Goal: Task Accomplishment & Management: Complete application form

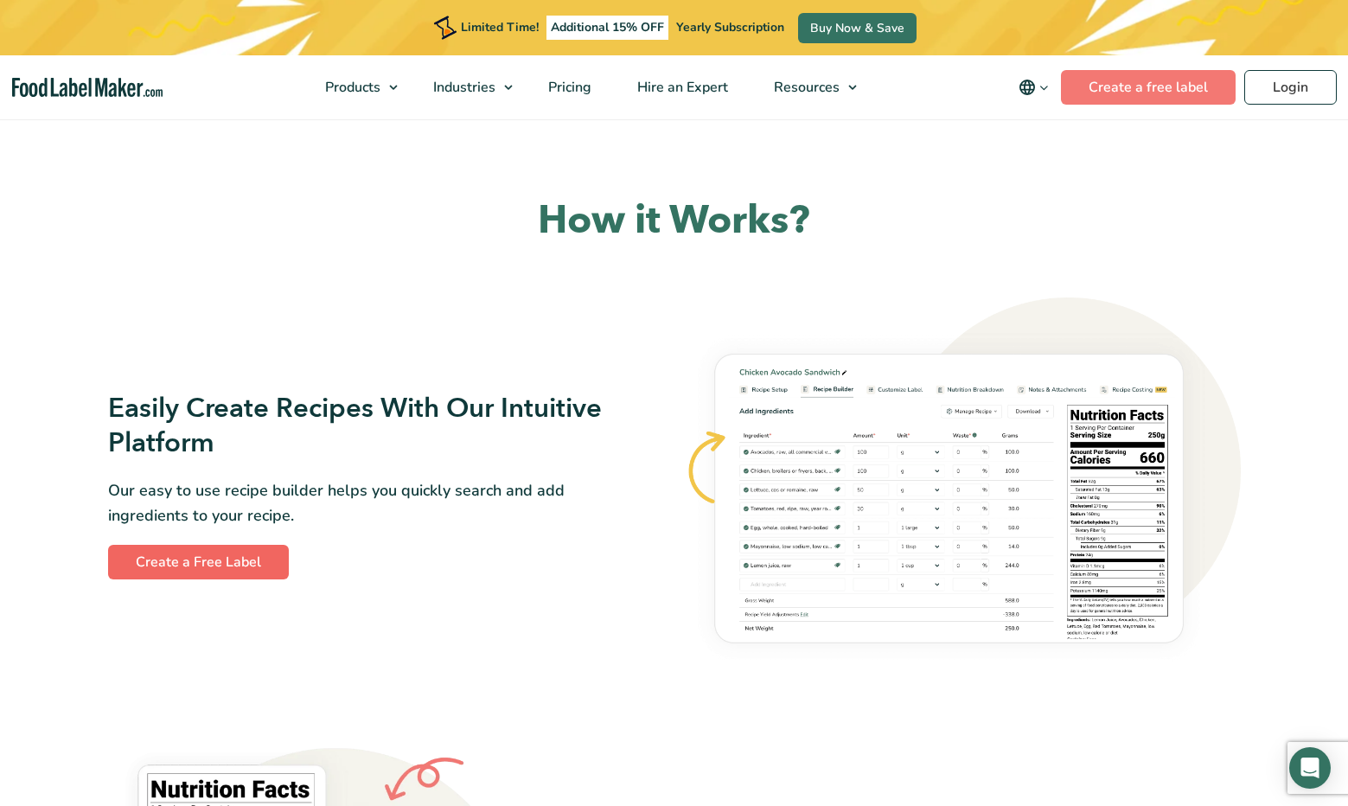
click at [231, 556] on link "Create a Free Label" at bounding box center [198, 562] width 181 height 35
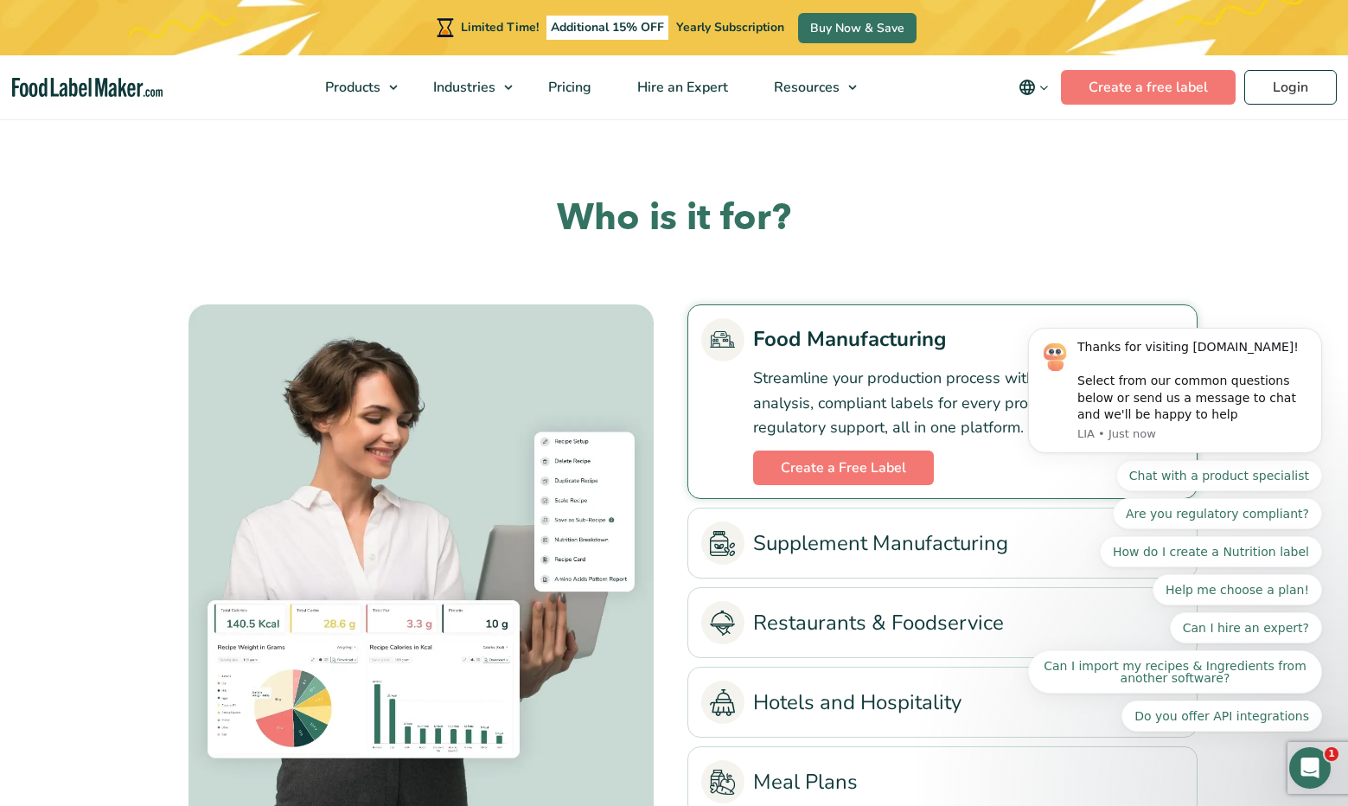
scroll to position [3851, 0]
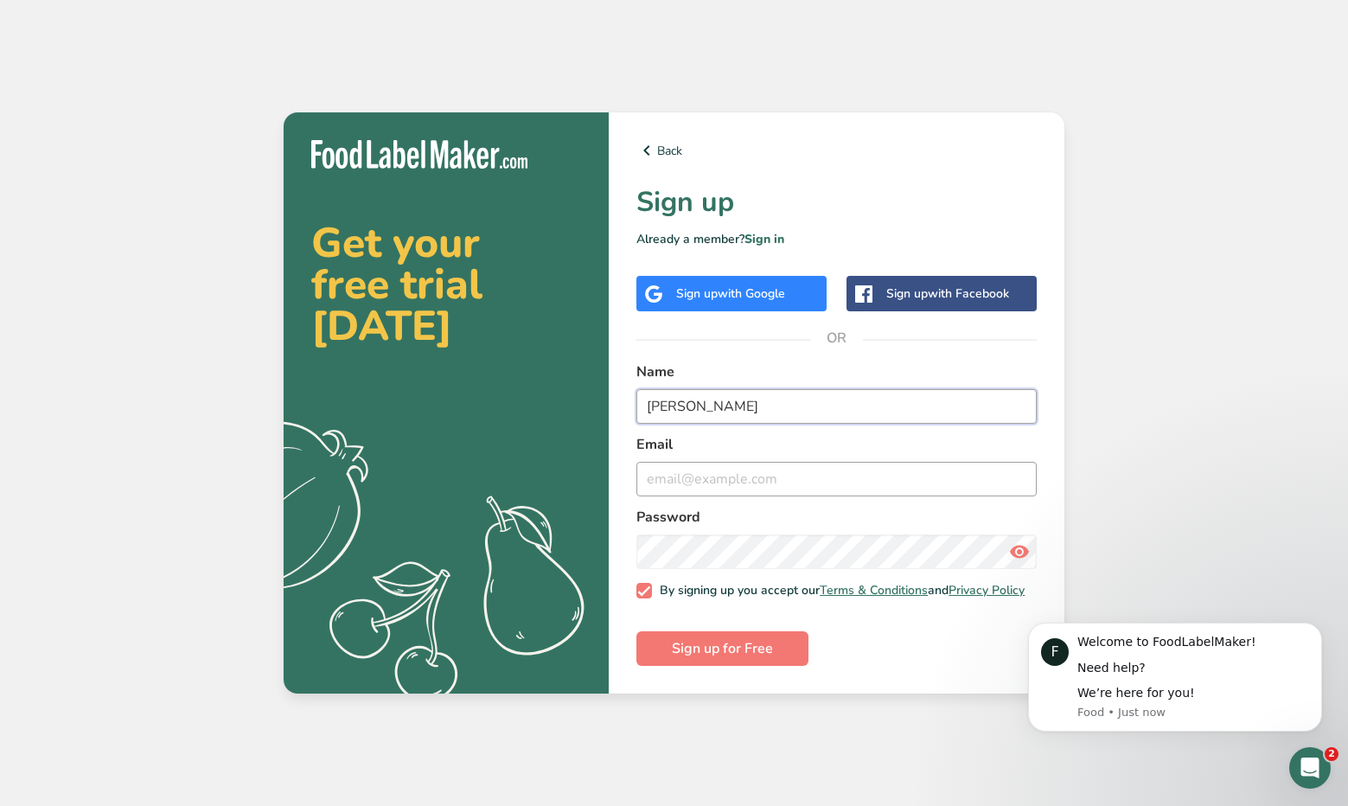
type input "Kyle Taylor"
type input "k"
type input "info@superdough.shop"
click at [754, 656] on span "Sign up for Free" at bounding box center [722, 648] width 101 height 21
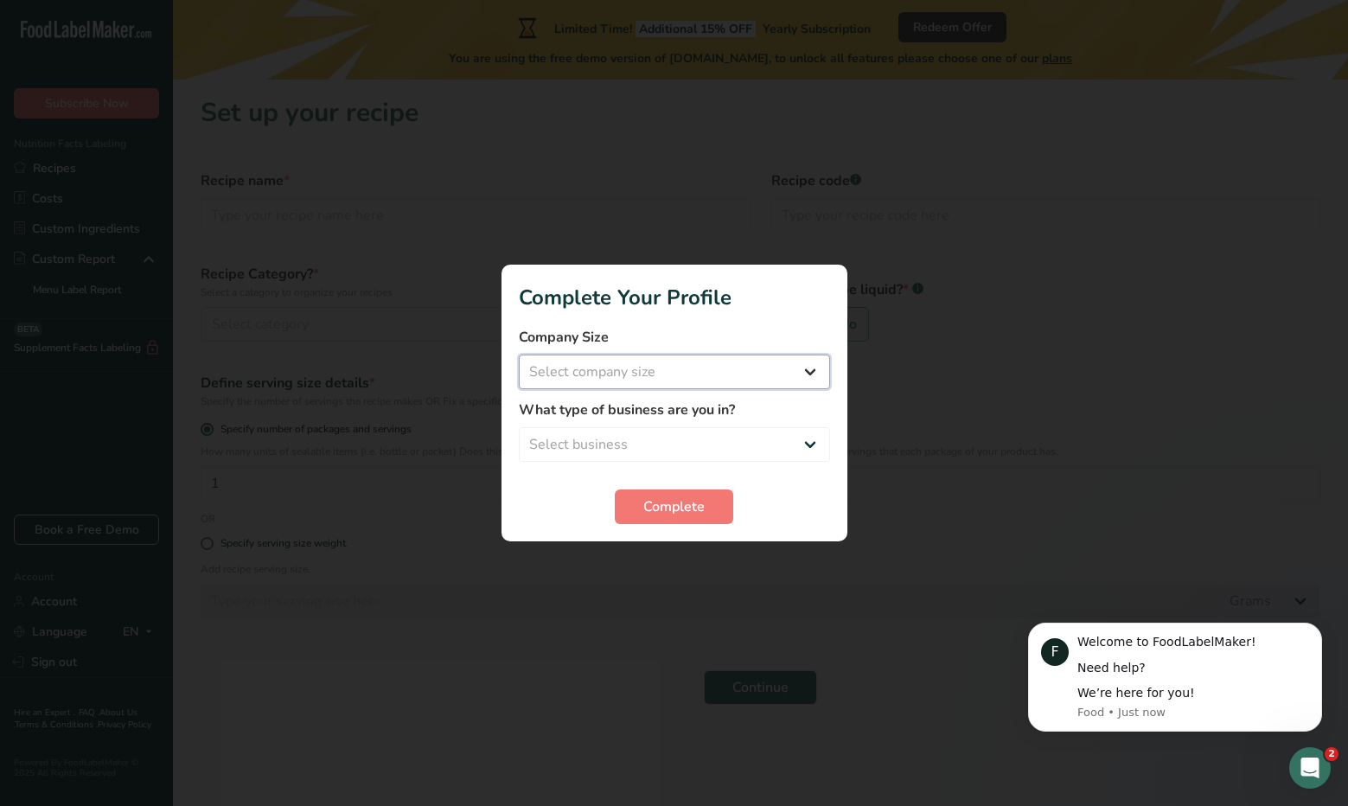
select select "1"
click at [650, 511] on span "Complete" at bounding box center [674, 506] width 61 height 21
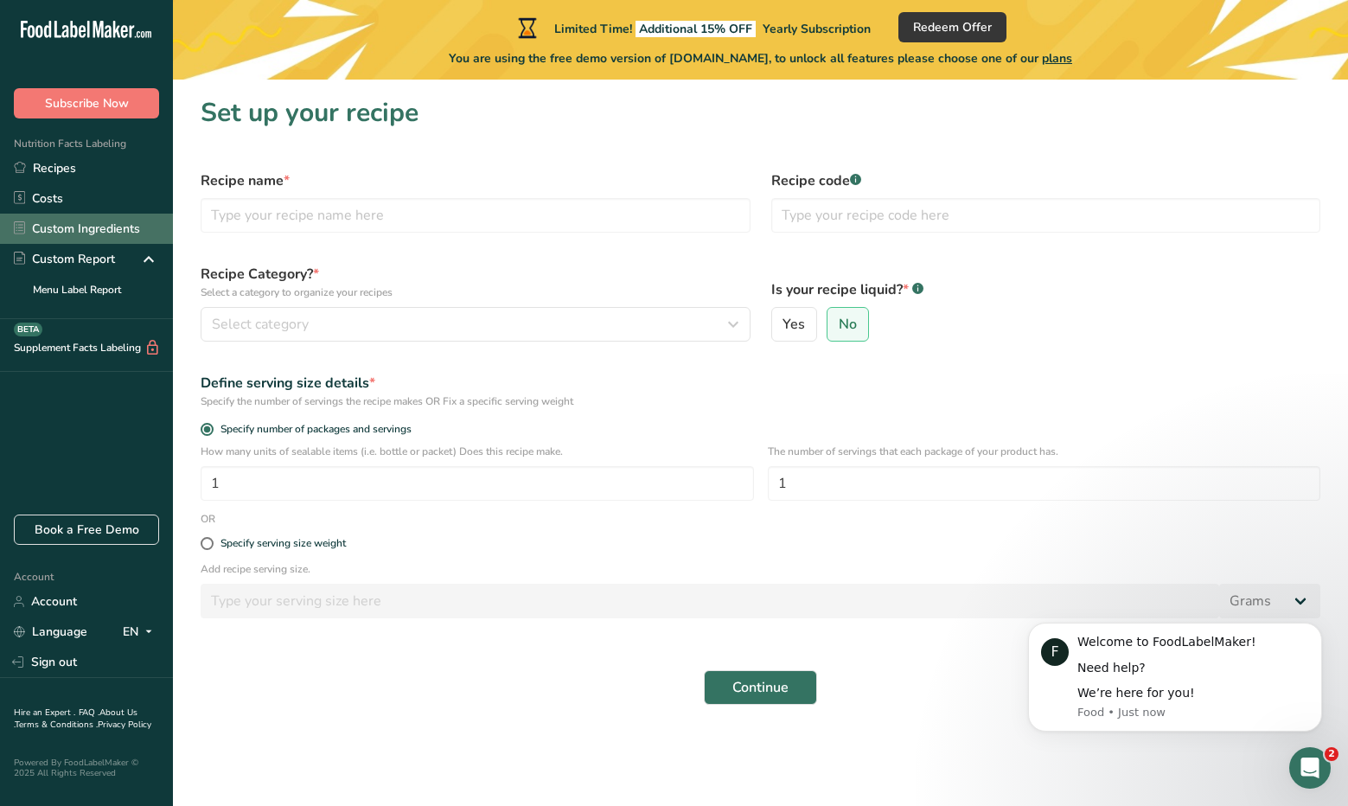
click at [90, 220] on link "Custom Ingredients" at bounding box center [86, 229] width 173 height 30
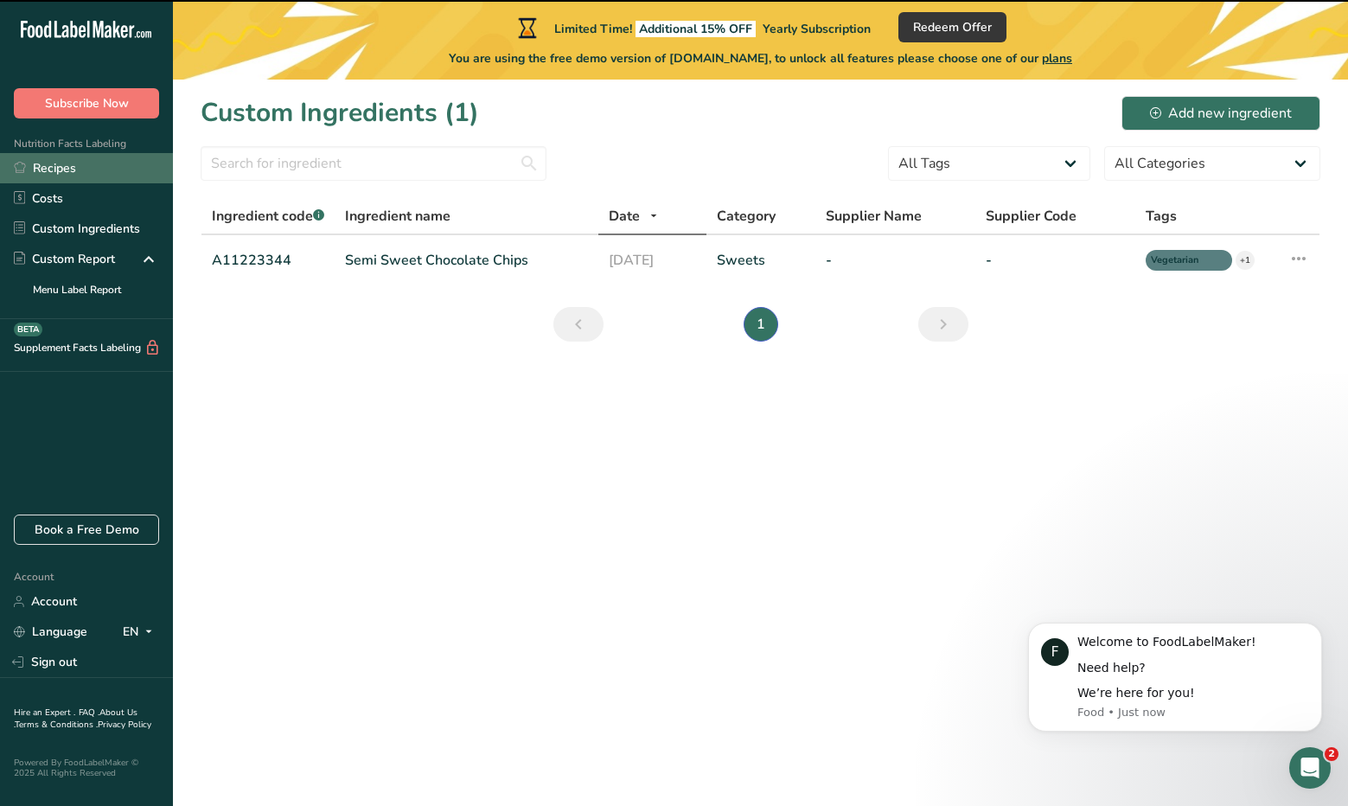
click at [87, 176] on link "Recipes" at bounding box center [86, 168] width 173 height 30
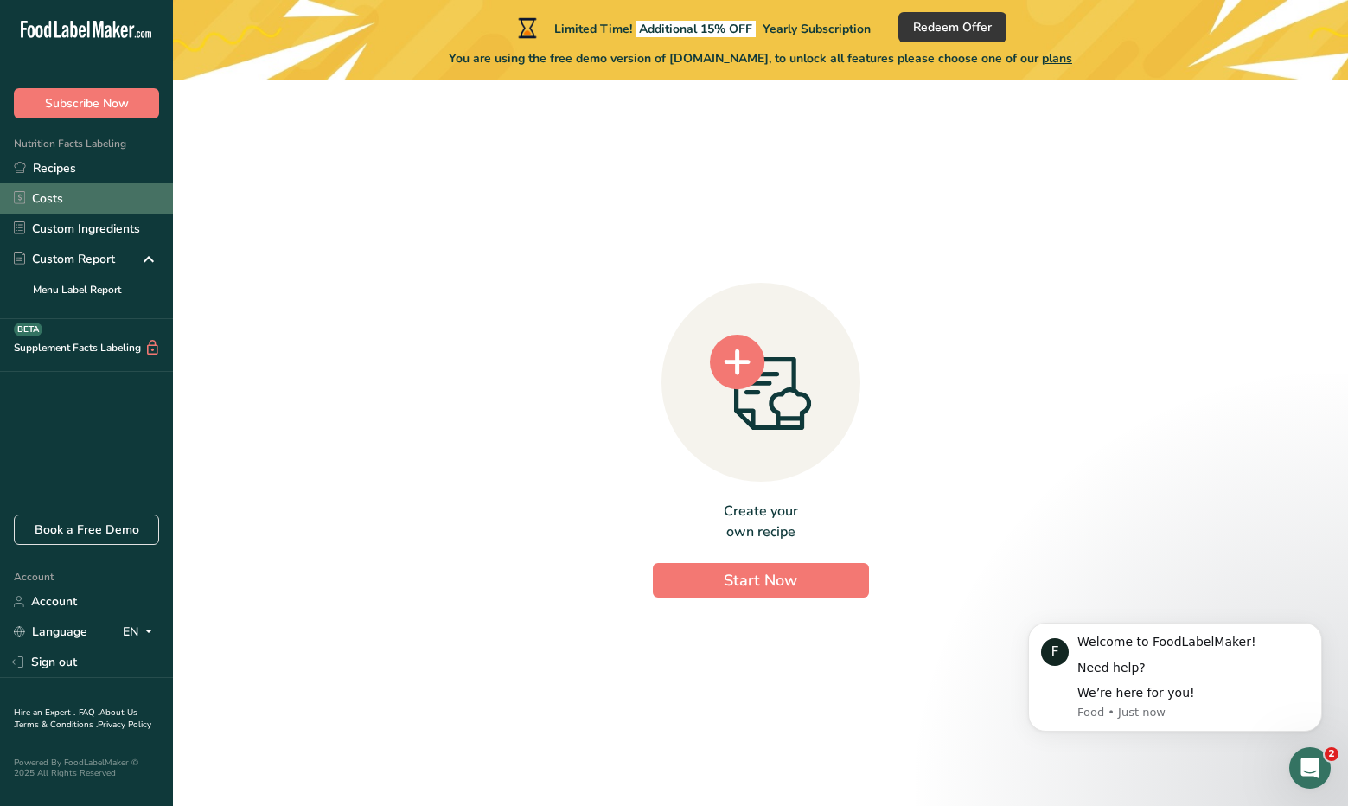
click at [86, 190] on link "Costs" at bounding box center [86, 198] width 173 height 30
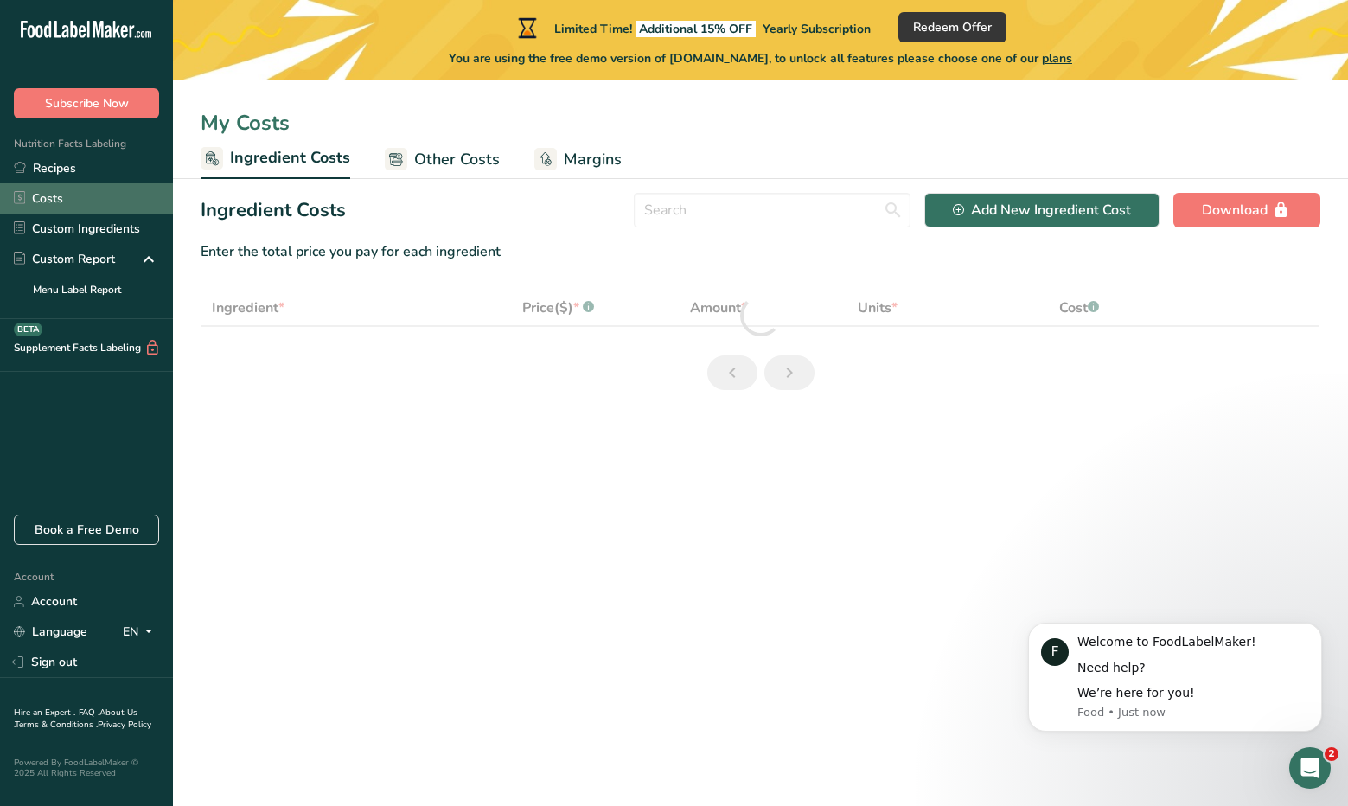
select select "1"
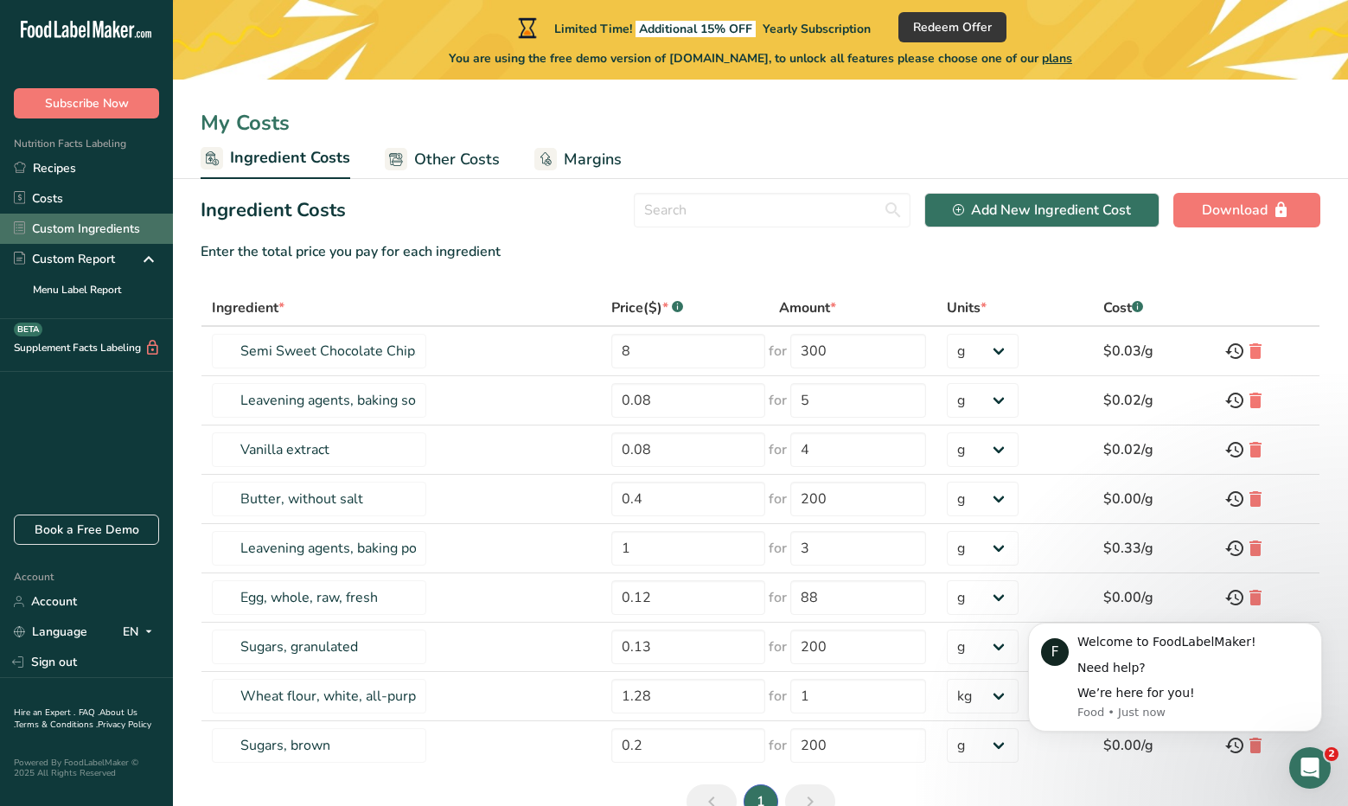
click at [79, 235] on link "Custom Ingredients" at bounding box center [86, 229] width 173 height 30
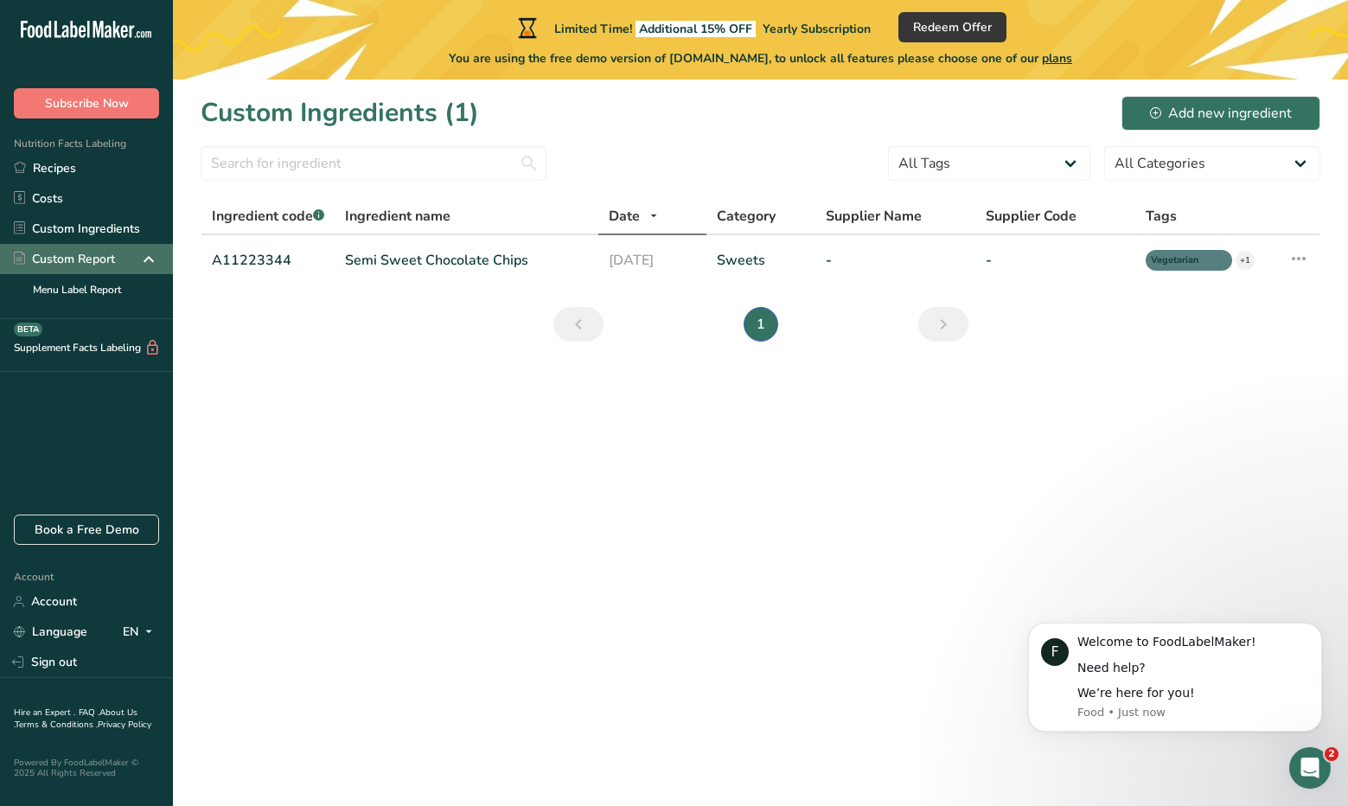
click at [79, 256] on div "Custom Report" at bounding box center [64, 259] width 101 height 18
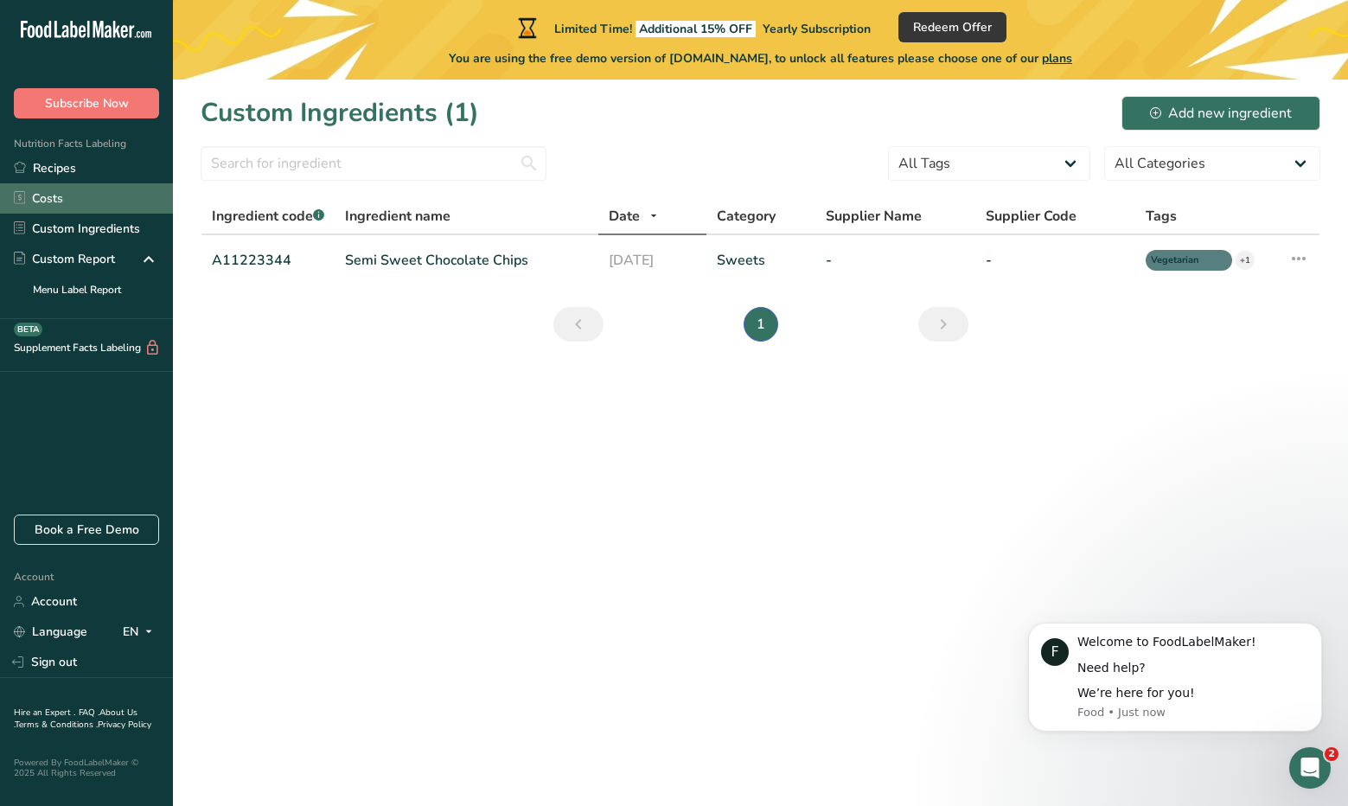
click at [95, 189] on link "Costs" at bounding box center [86, 198] width 173 height 30
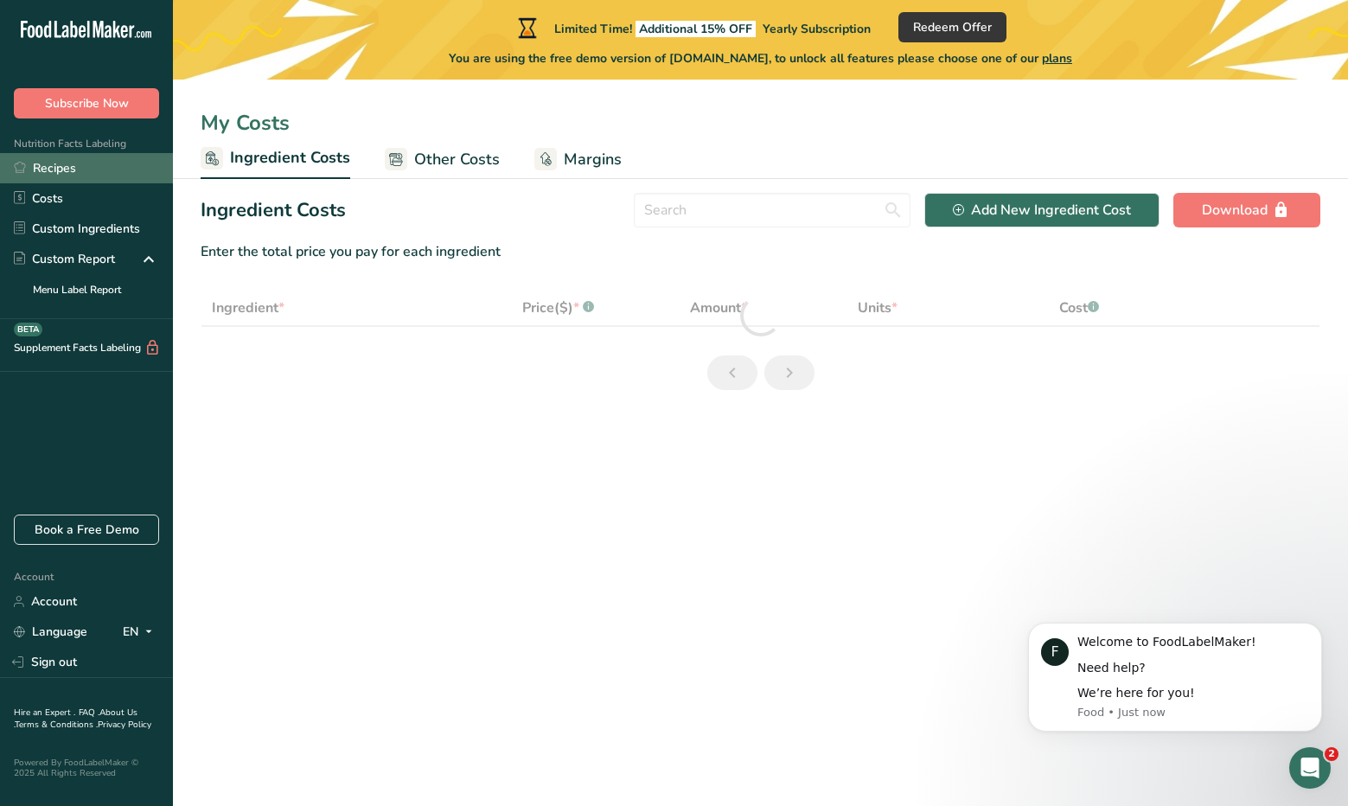
click at [98, 163] on link "Recipes" at bounding box center [86, 168] width 173 height 30
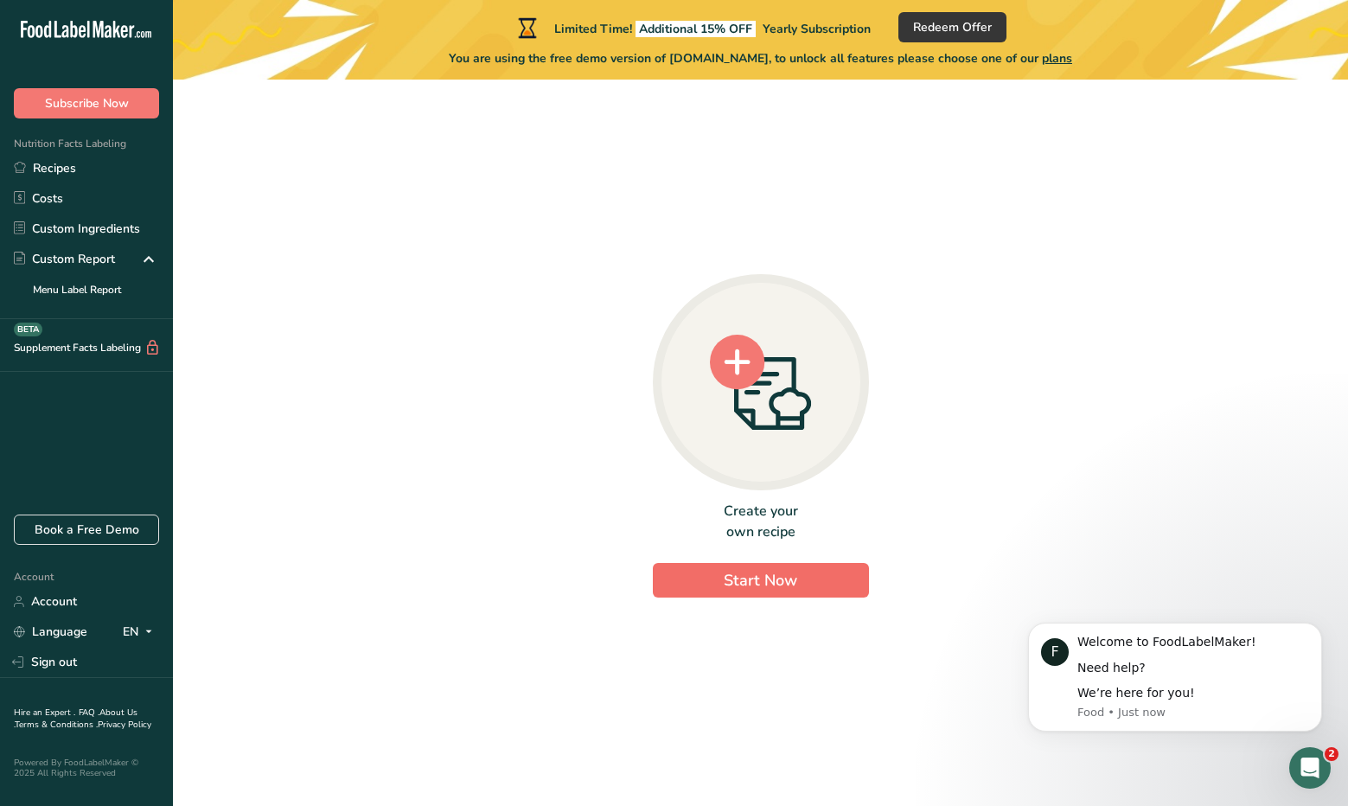
click at [736, 572] on span "Start Now" at bounding box center [761, 580] width 74 height 21
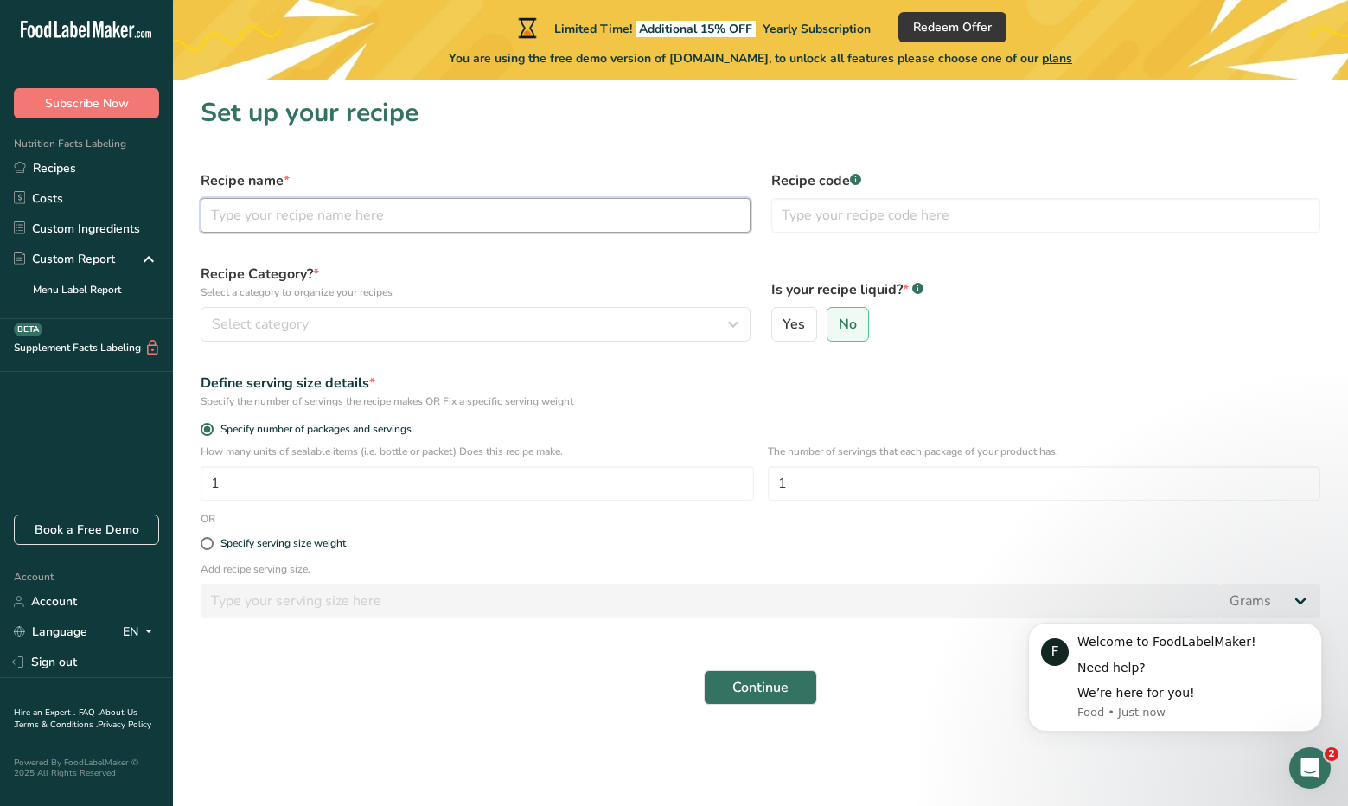
click at [560, 218] on input "text" at bounding box center [476, 215] width 550 height 35
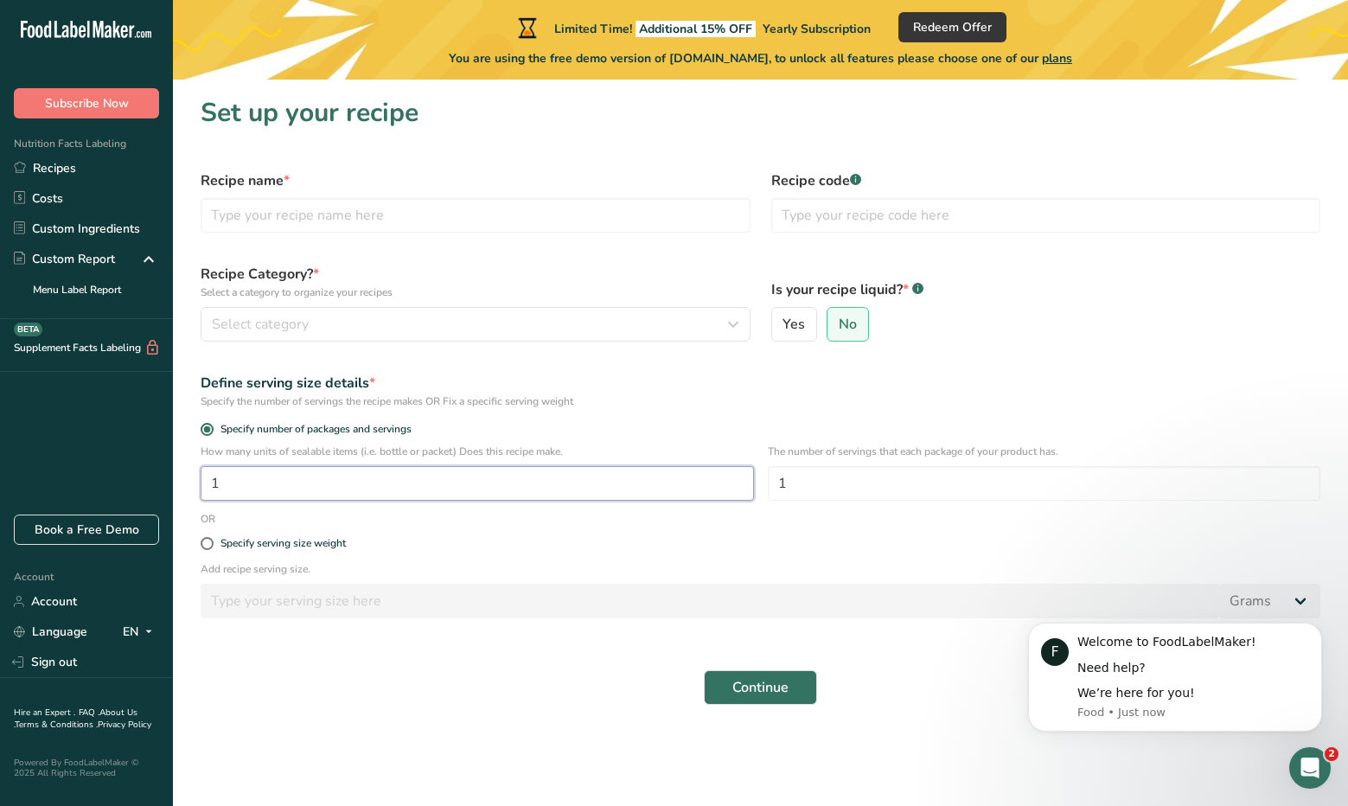
click at [578, 490] on input "1" at bounding box center [478, 483] width 554 height 35
click at [588, 516] on form "Recipe name * Recipe code .a-a{fill:#347362;}.b-a{fill:#fff;} Recipe Category? …" at bounding box center [760, 437] width 1141 height 555
click at [733, 317] on icon "button" at bounding box center [733, 324] width 21 height 31
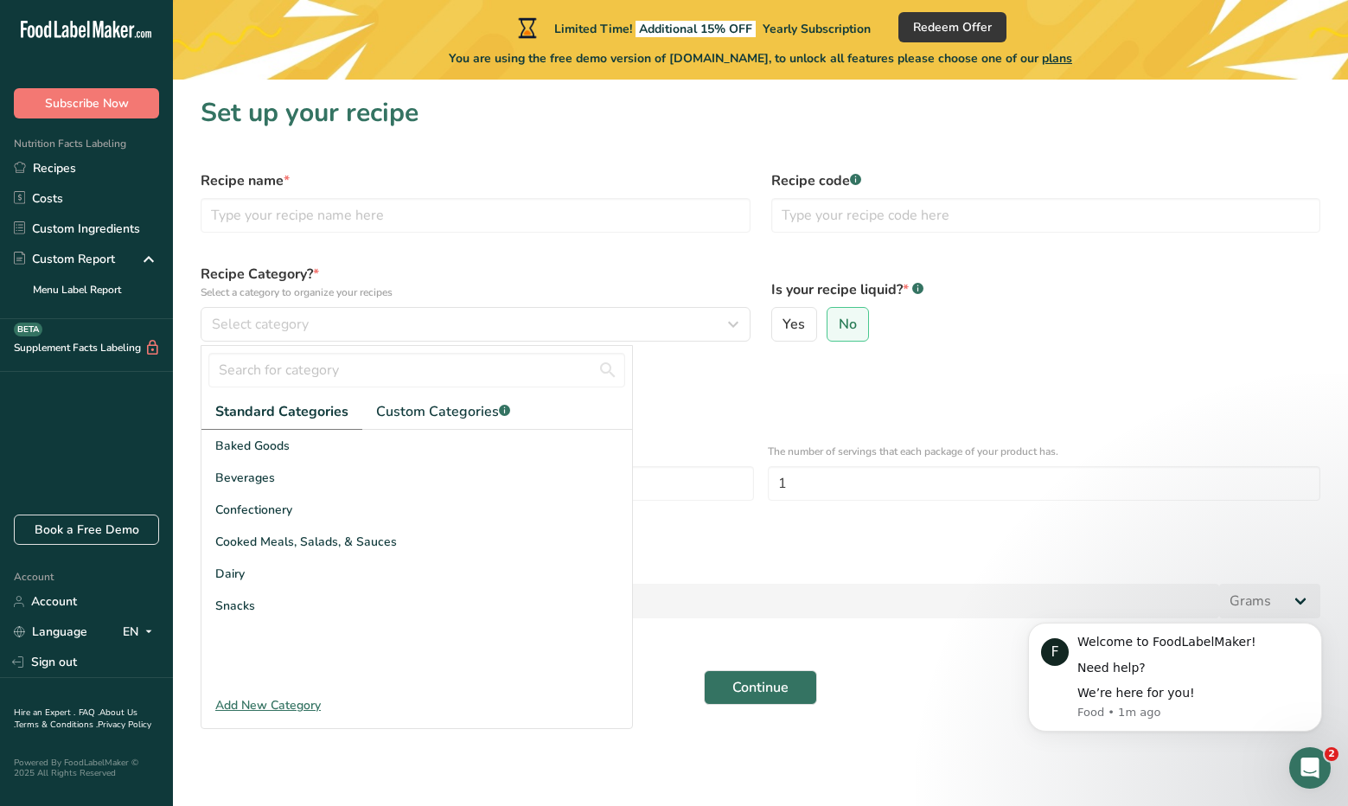
click at [433, 284] on label "Recipe Category? * Select a category to organize your recipes" at bounding box center [476, 282] width 550 height 36
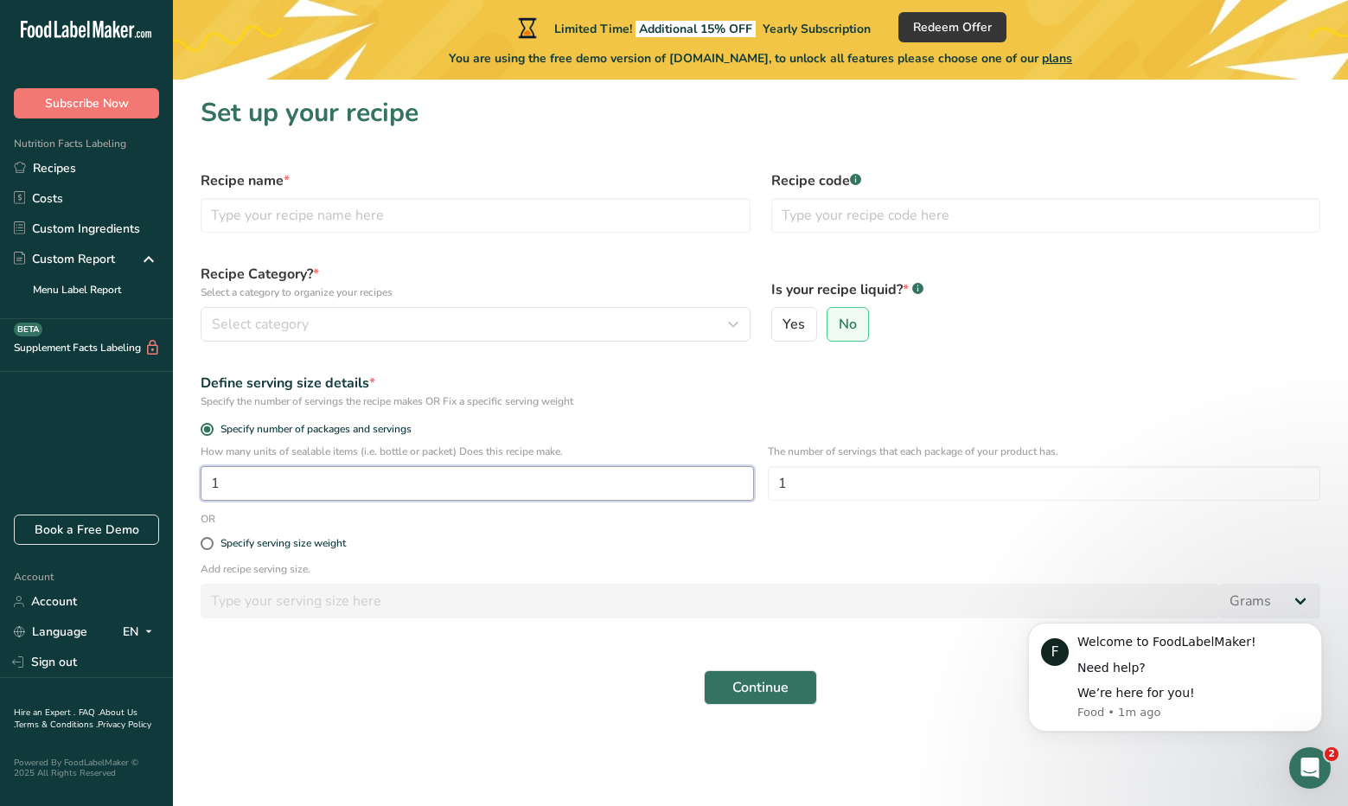
click at [403, 479] on input "1" at bounding box center [478, 483] width 554 height 35
click at [323, 350] on div "Recipe Category? * Select a category to organize your recipes Select category S…" at bounding box center [475, 302] width 571 height 99
click at [323, 317] on div "Select category" at bounding box center [470, 324] width 517 height 21
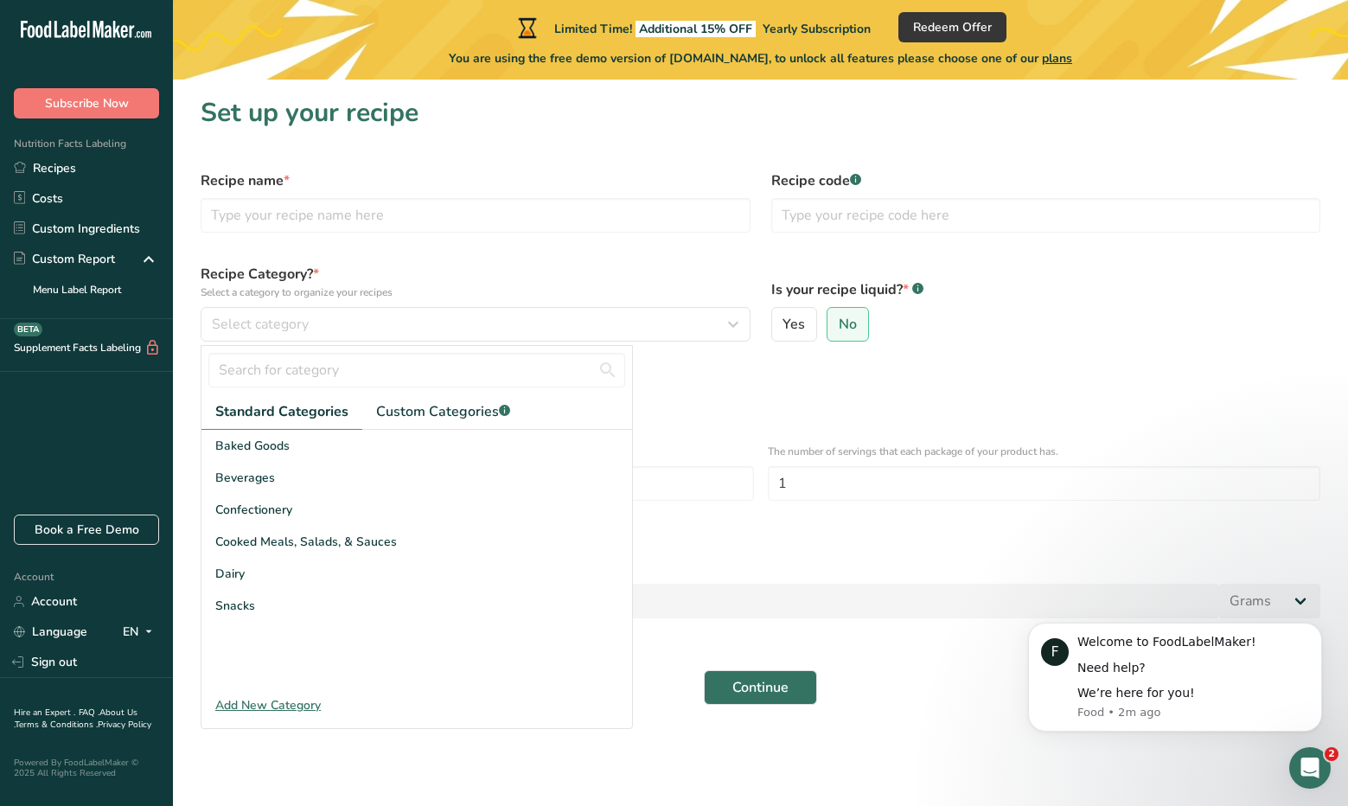
click at [674, 421] on div "Specify number of packages and servings" at bounding box center [760, 431] width 1141 height 24
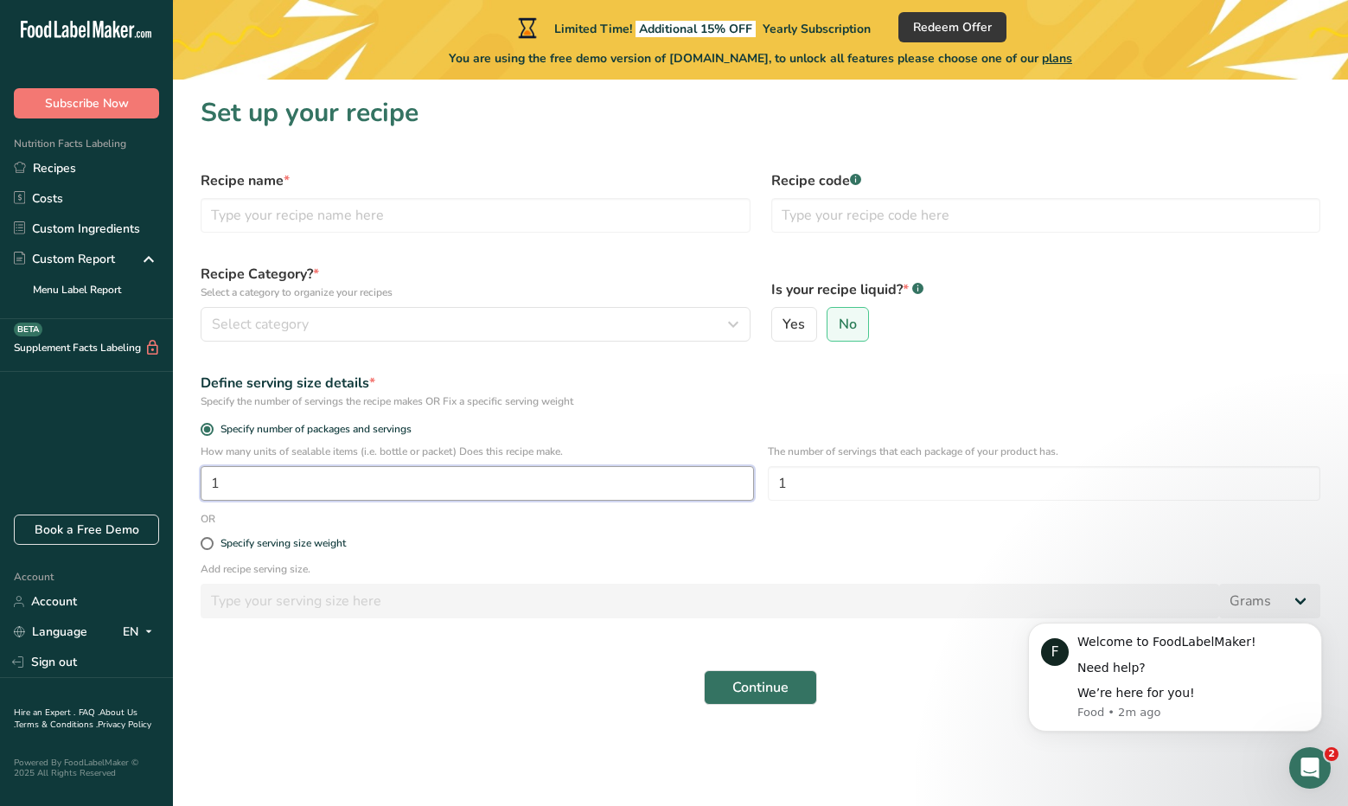
click at [640, 478] on input "1" at bounding box center [478, 483] width 554 height 35
click at [662, 532] on div "Specify serving size weight" at bounding box center [760, 544] width 1141 height 35
click at [363, 320] on div "Select category" at bounding box center [470, 324] width 517 height 21
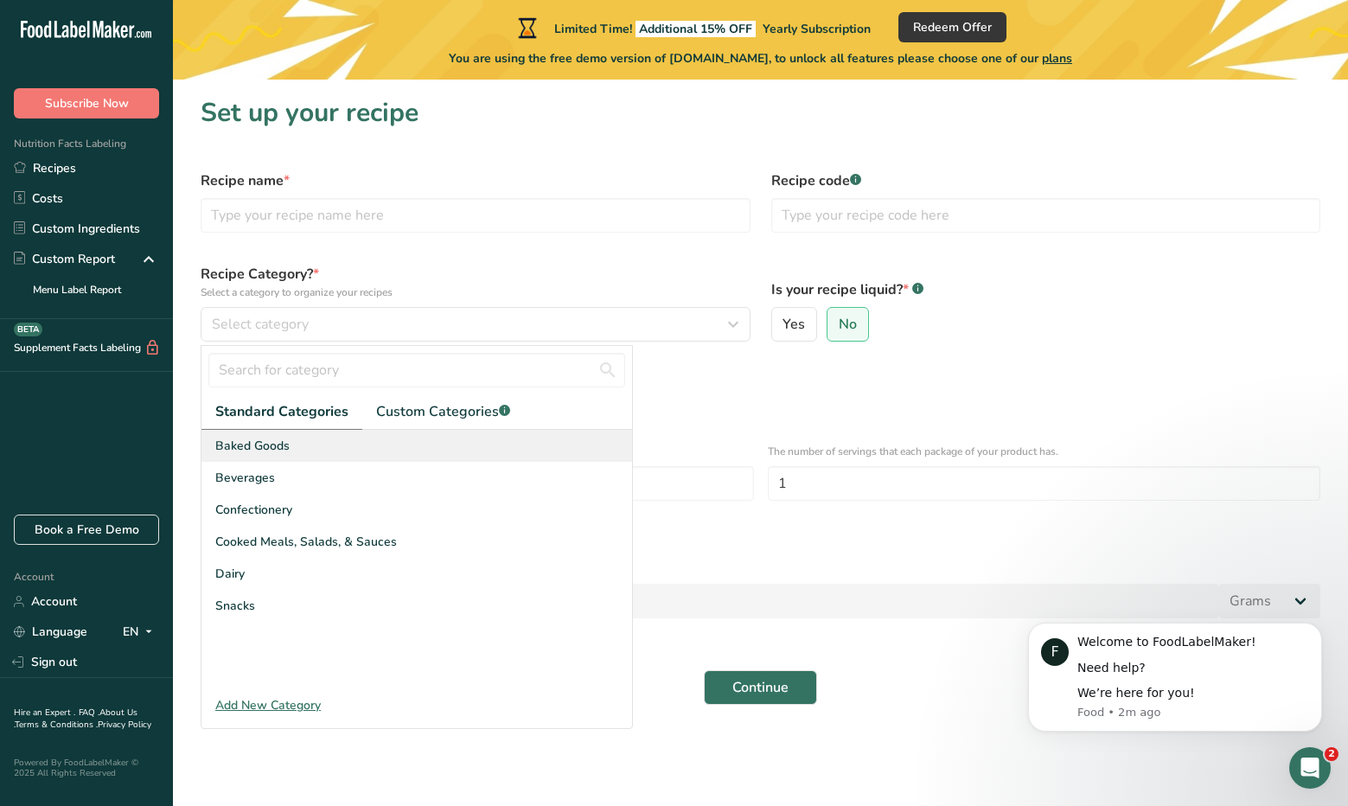
click at [357, 451] on div "Baked Goods" at bounding box center [417, 446] width 431 height 32
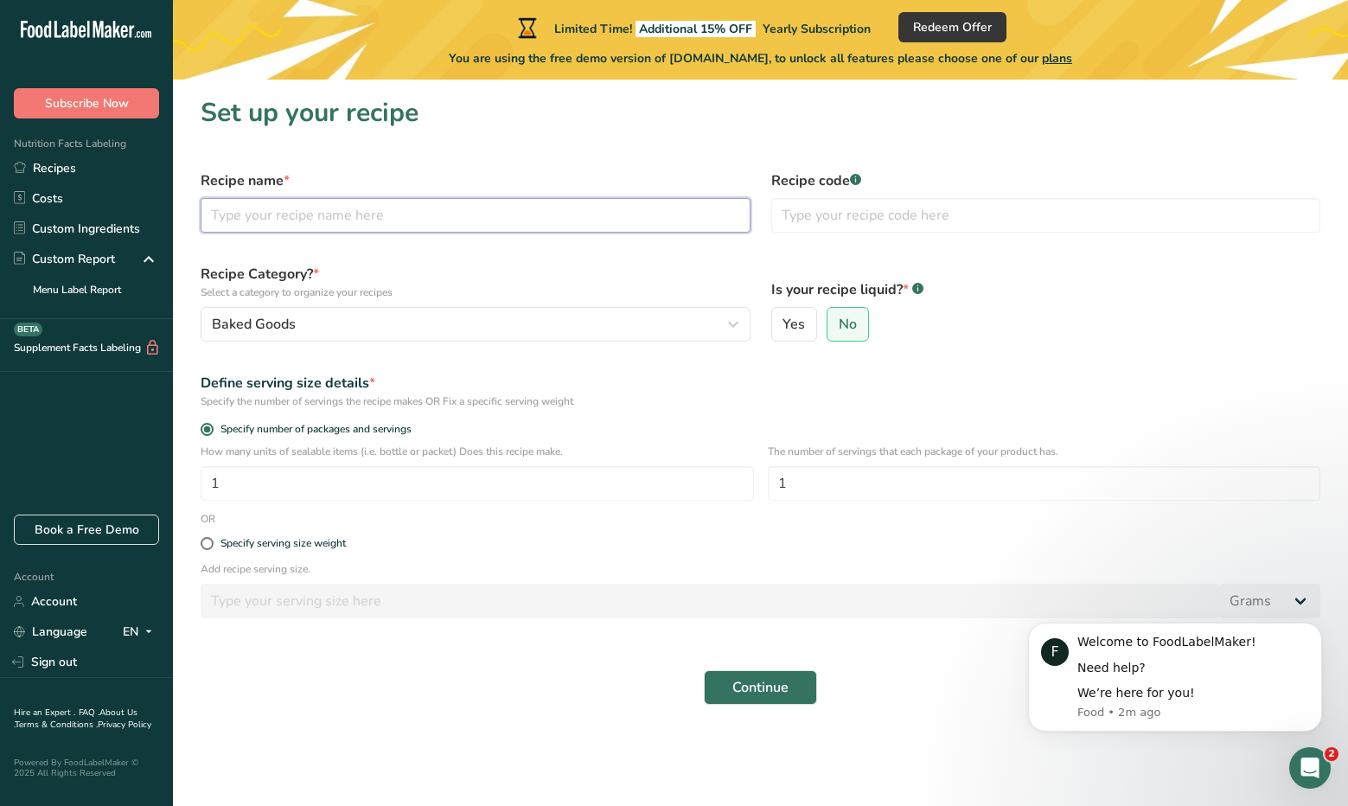
click at [330, 219] on input "text" at bounding box center [476, 215] width 550 height 35
type input "S"
type input "Chocolate Chip Cookie"
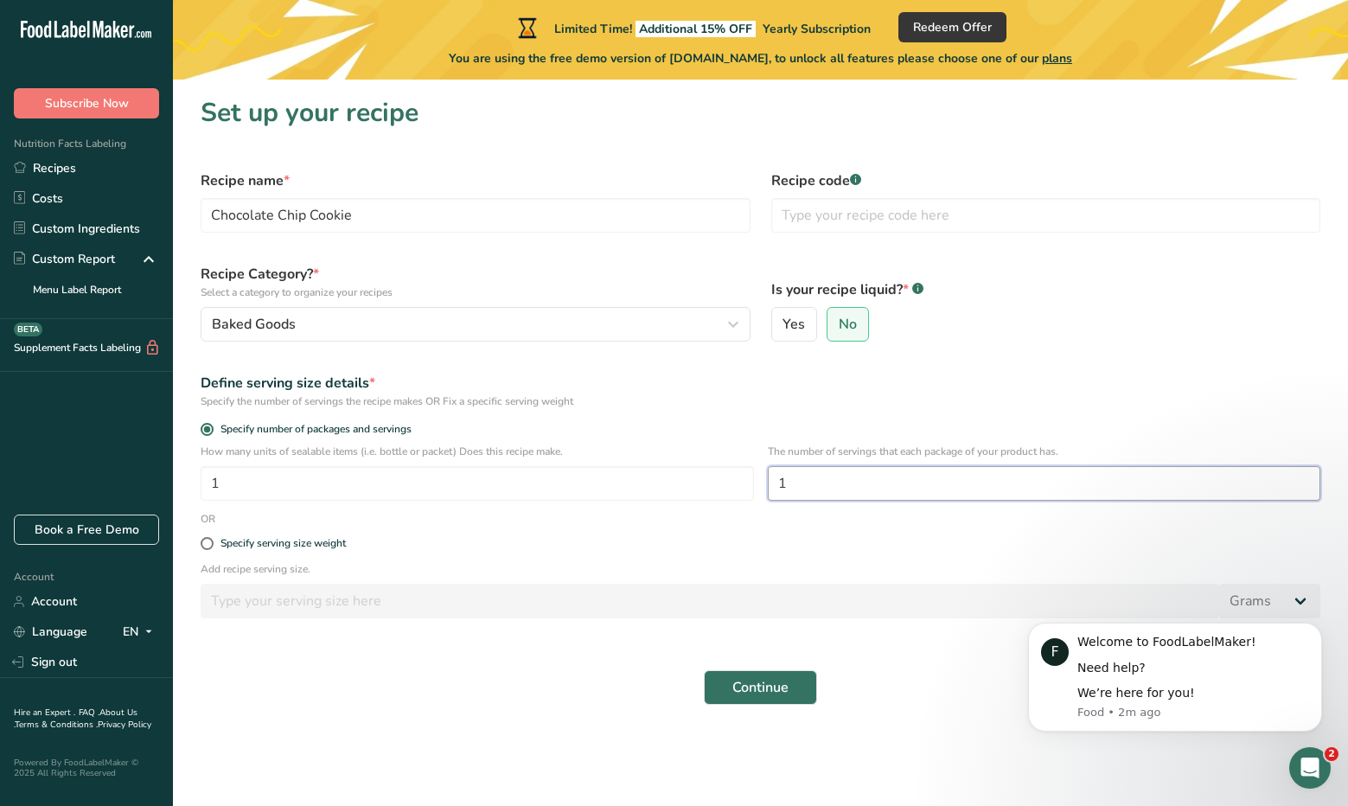
click at [863, 479] on input "1" at bounding box center [1045, 483] width 554 height 35
click at [589, 480] on input "1" at bounding box center [478, 483] width 554 height 35
click at [290, 541] on div "Specify serving size weight" at bounding box center [283, 543] width 125 height 13
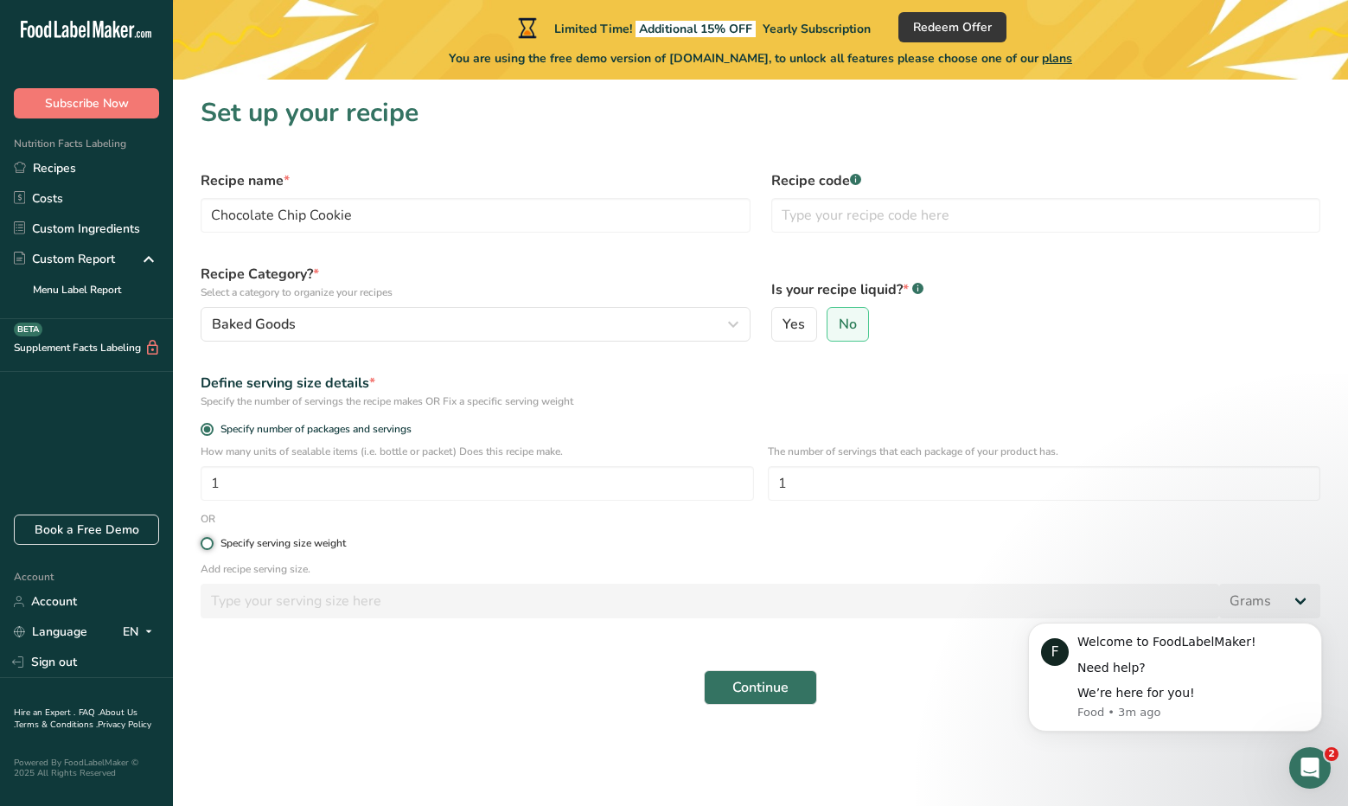
click at [212, 541] on input "Specify serving size weight" at bounding box center [206, 543] width 11 height 11
radio input "true"
radio input "false"
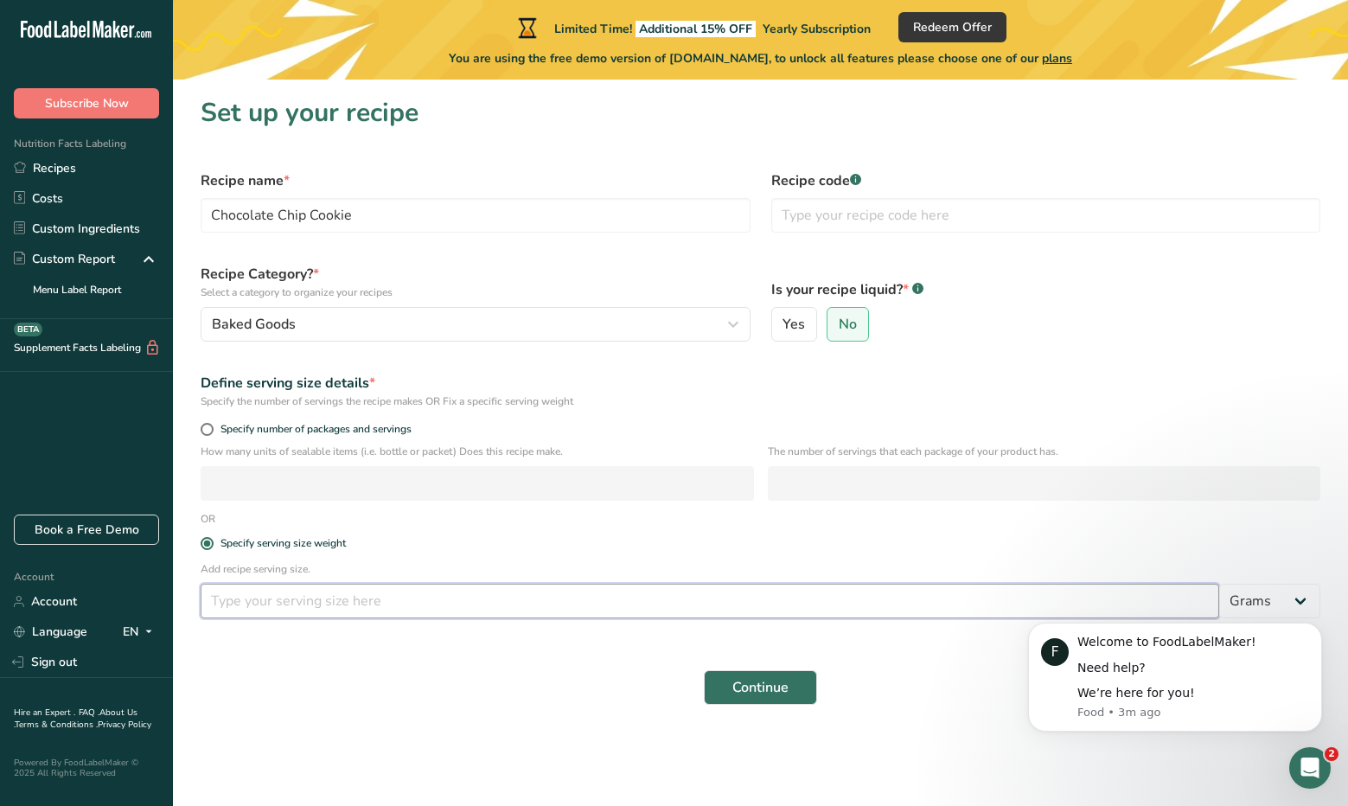
click at [304, 599] on input "number" at bounding box center [710, 601] width 1019 height 35
type input "2.9"
click html "F Welcome to FoodLabelMaker! Need help? We’re here for you! Food • 3m ago"
click at [448, 613] on input "2.9" at bounding box center [710, 601] width 1019 height 35
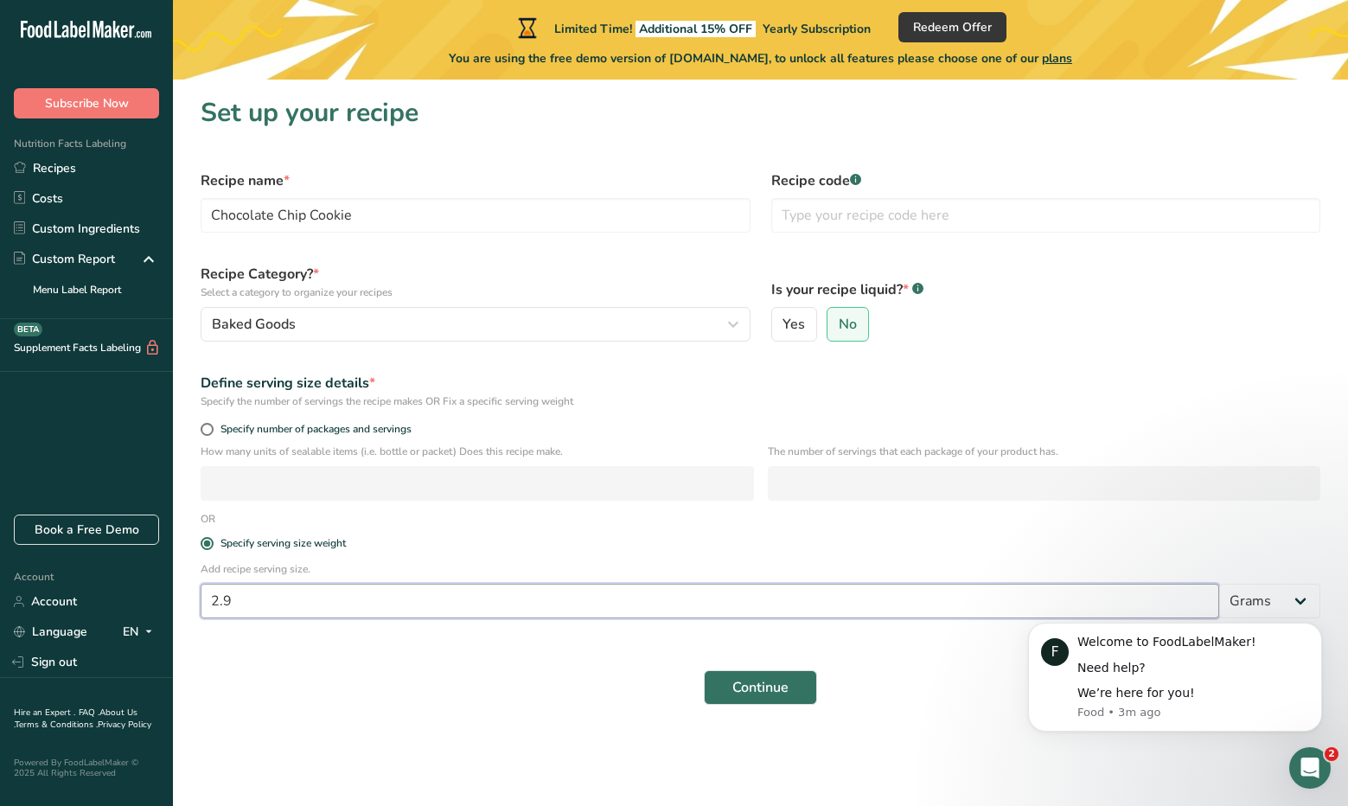
click at [448, 613] on input "2.9" at bounding box center [710, 601] width 1019 height 35
type input "82"
click at [740, 691] on span "Continue" at bounding box center [761, 687] width 56 height 21
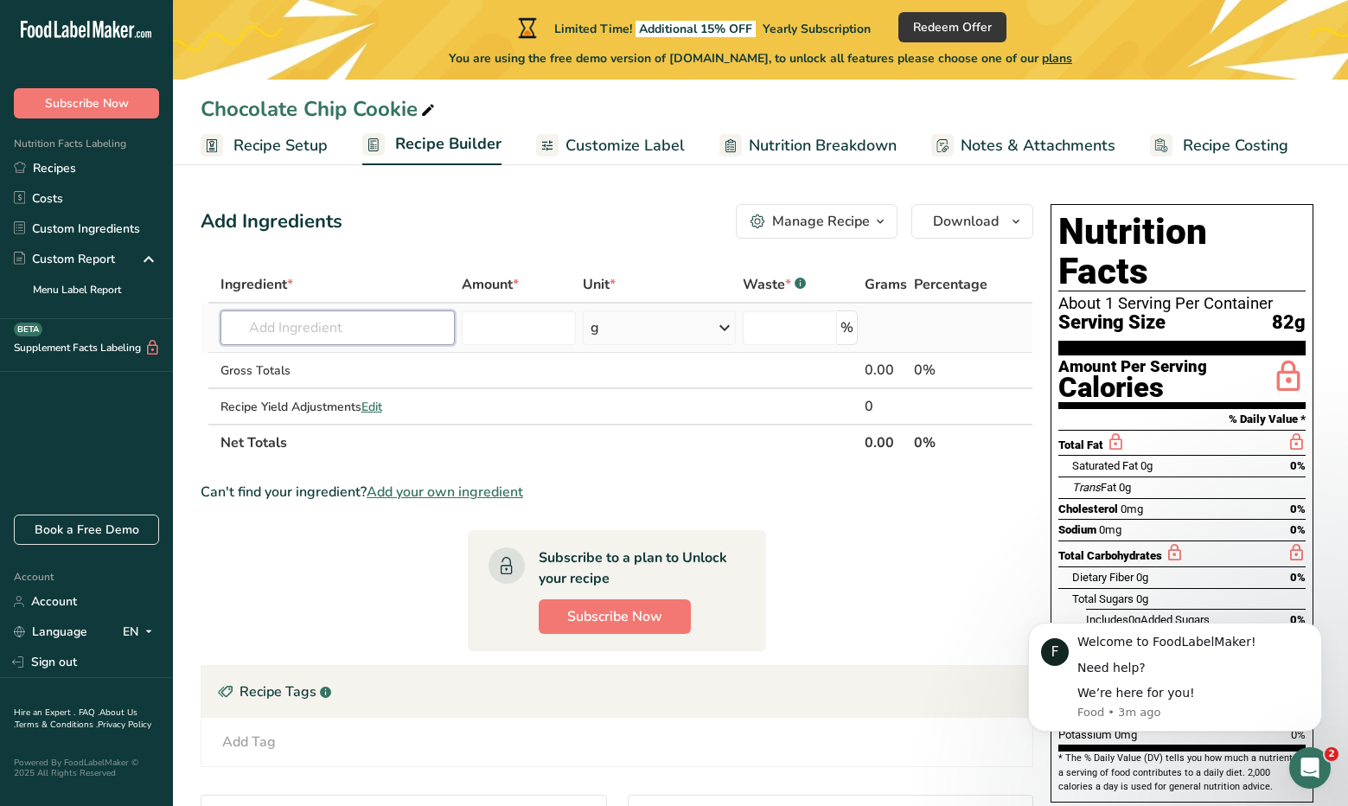
click at [330, 323] on input "text" at bounding box center [338, 328] width 234 height 35
type input "Lean Bakers"
click at [323, 394] on div "Add your own ingredient" at bounding box center [337, 391] width 207 height 18
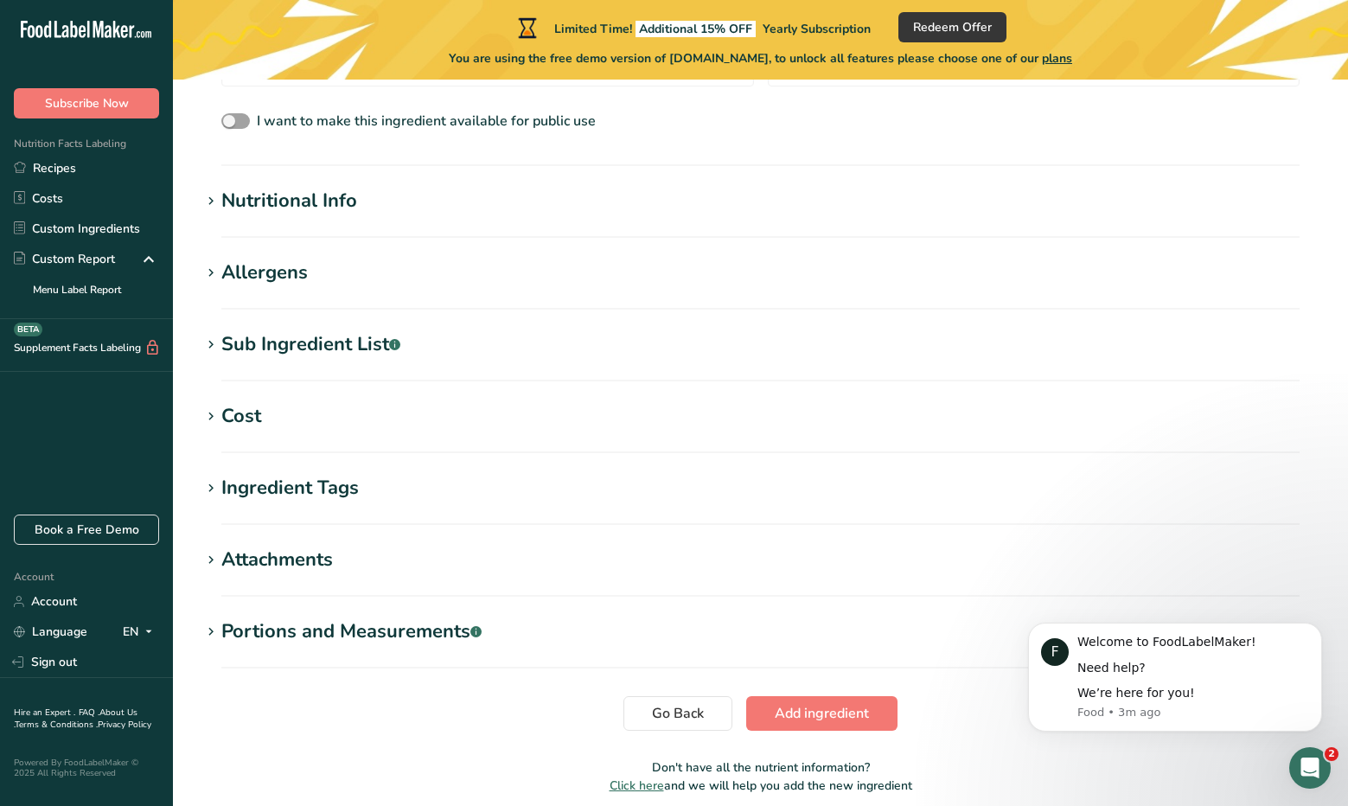
scroll to position [579, 0]
click at [293, 206] on div "Nutritional Info" at bounding box center [289, 200] width 136 height 29
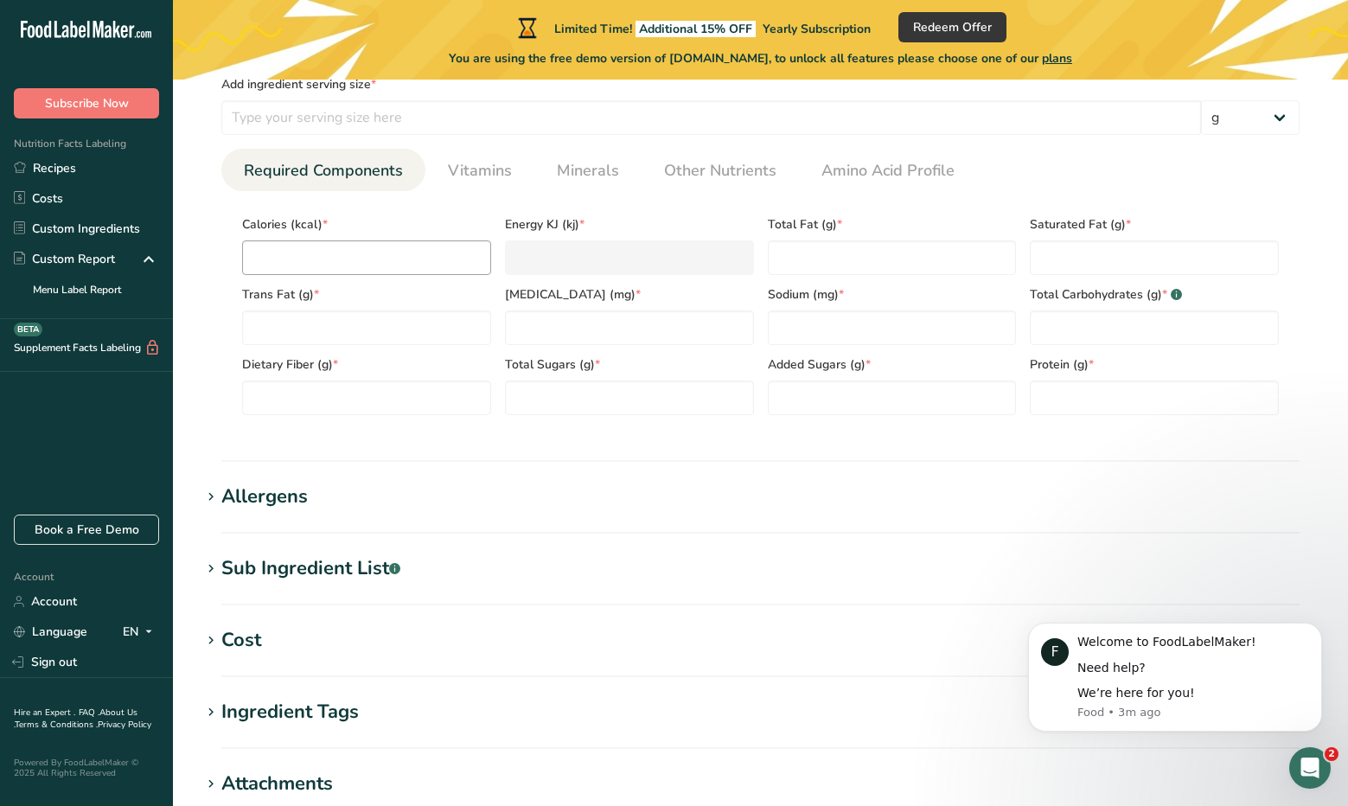
scroll to position [821, 0]
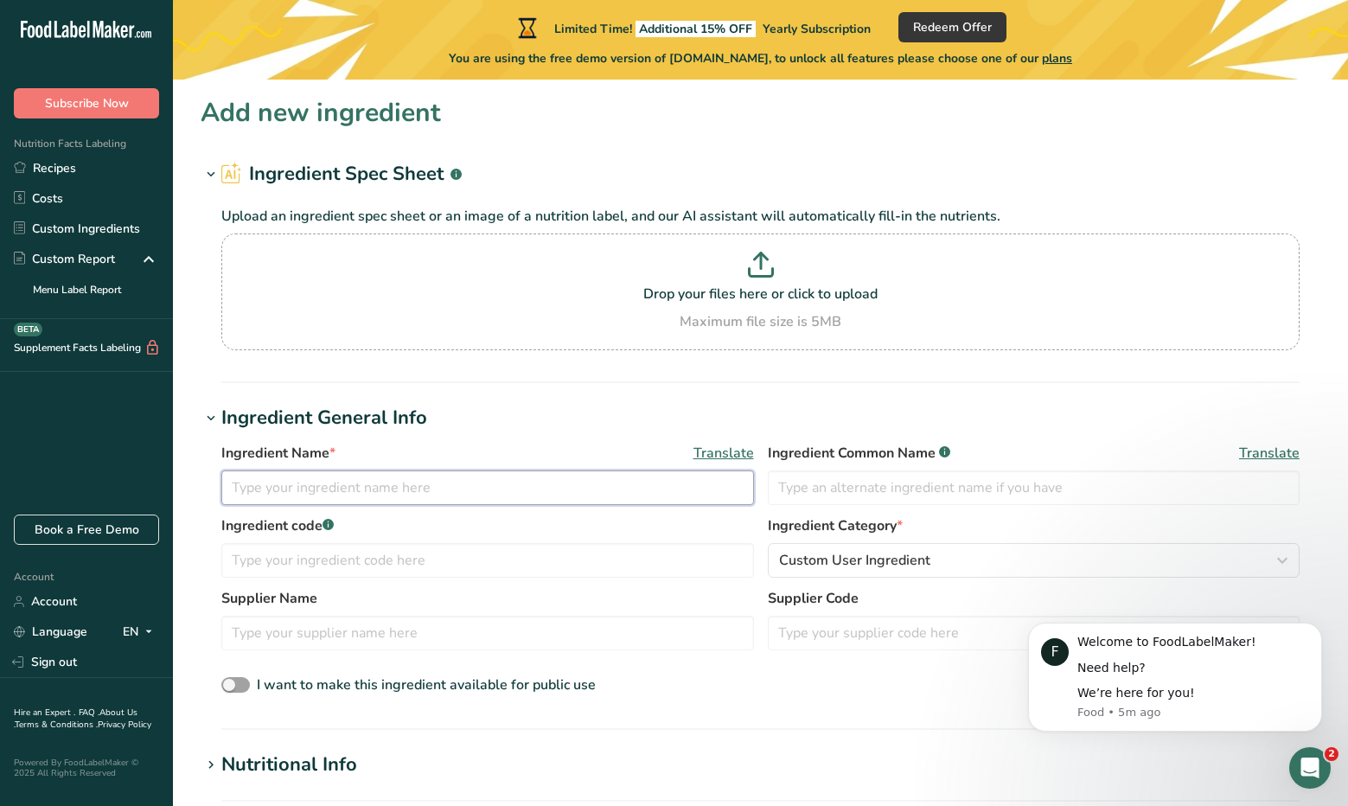
click at [311, 489] on input "text" at bounding box center [487, 488] width 533 height 35
type input "Lean Bakers, Baker's Protein Powder"
click at [579, 553] on input "text" at bounding box center [487, 560] width 533 height 35
click at [790, 560] on span "Custom User Ingredient" at bounding box center [854, 560] width 151 height 21
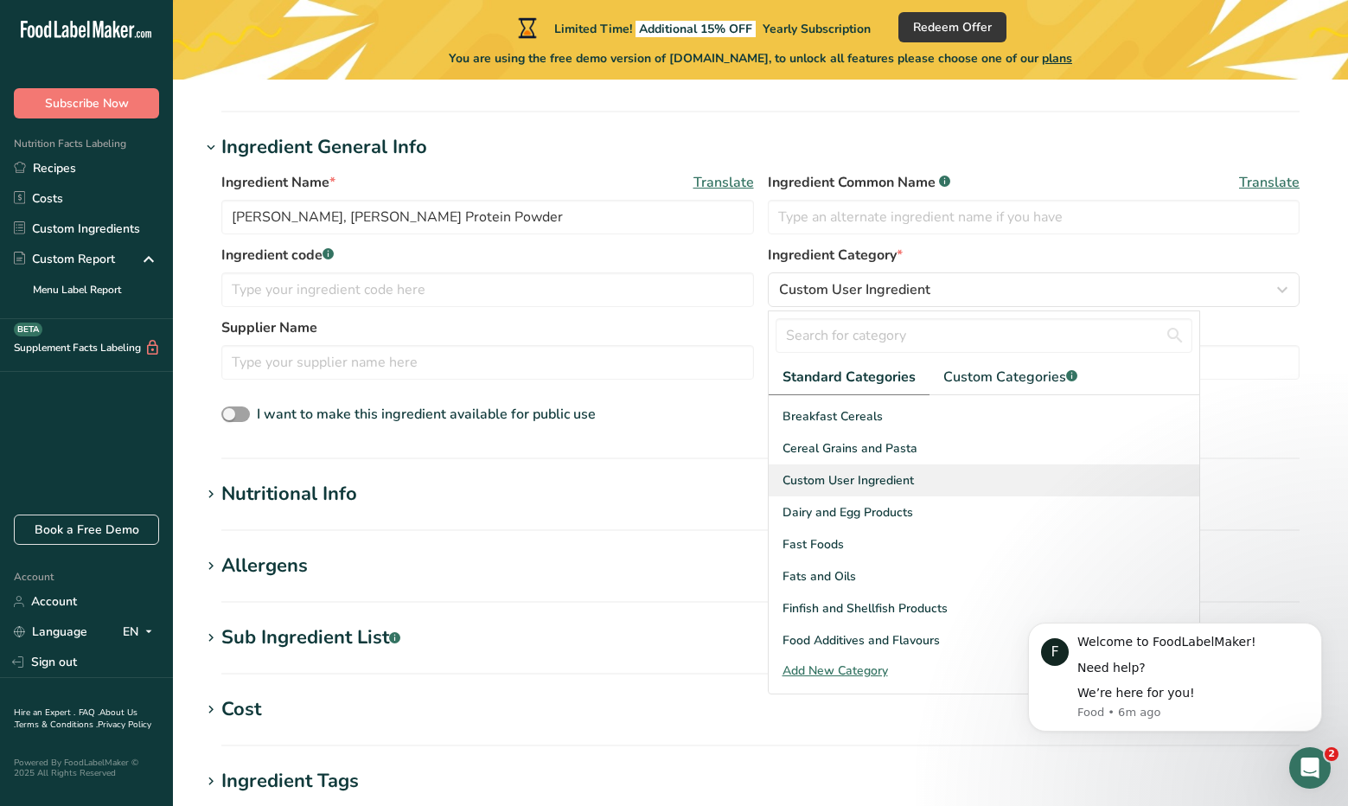
scroll to position [166, 0]
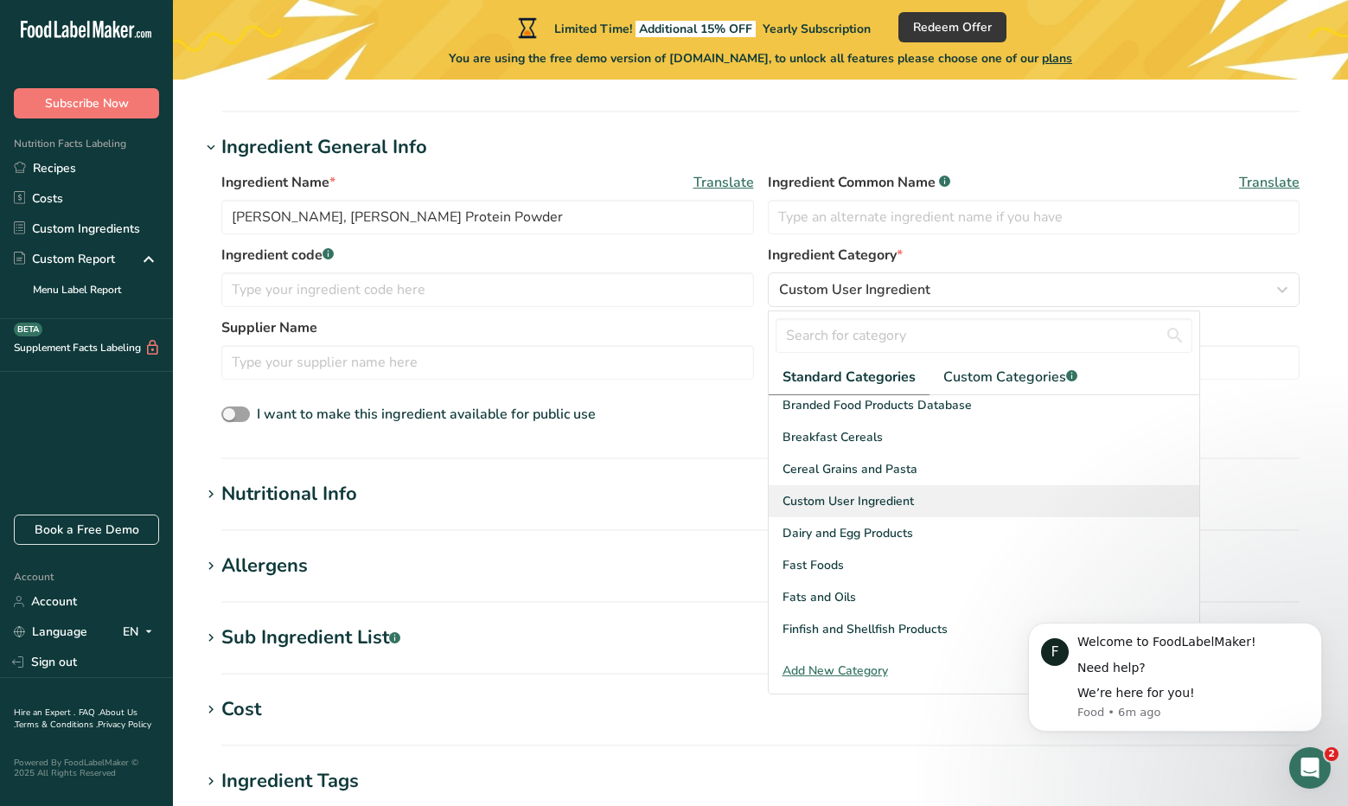
click at [850, 504] on span "Custom User Ingredient" at bounding box center [848, 501] width 131 height 18
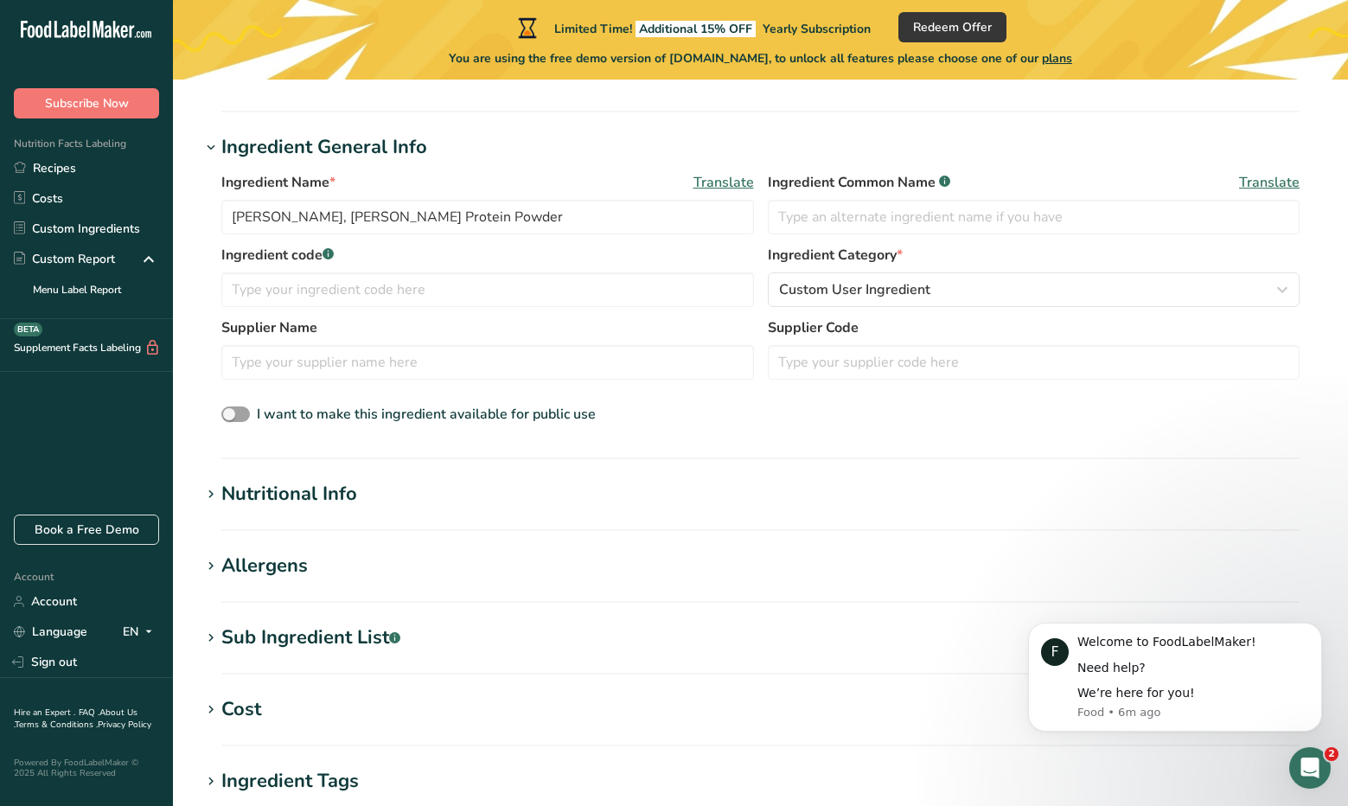
click at [383, 495] on h1 "Nutritional Info" at bounding box center [761, 494] width 1120 height 29
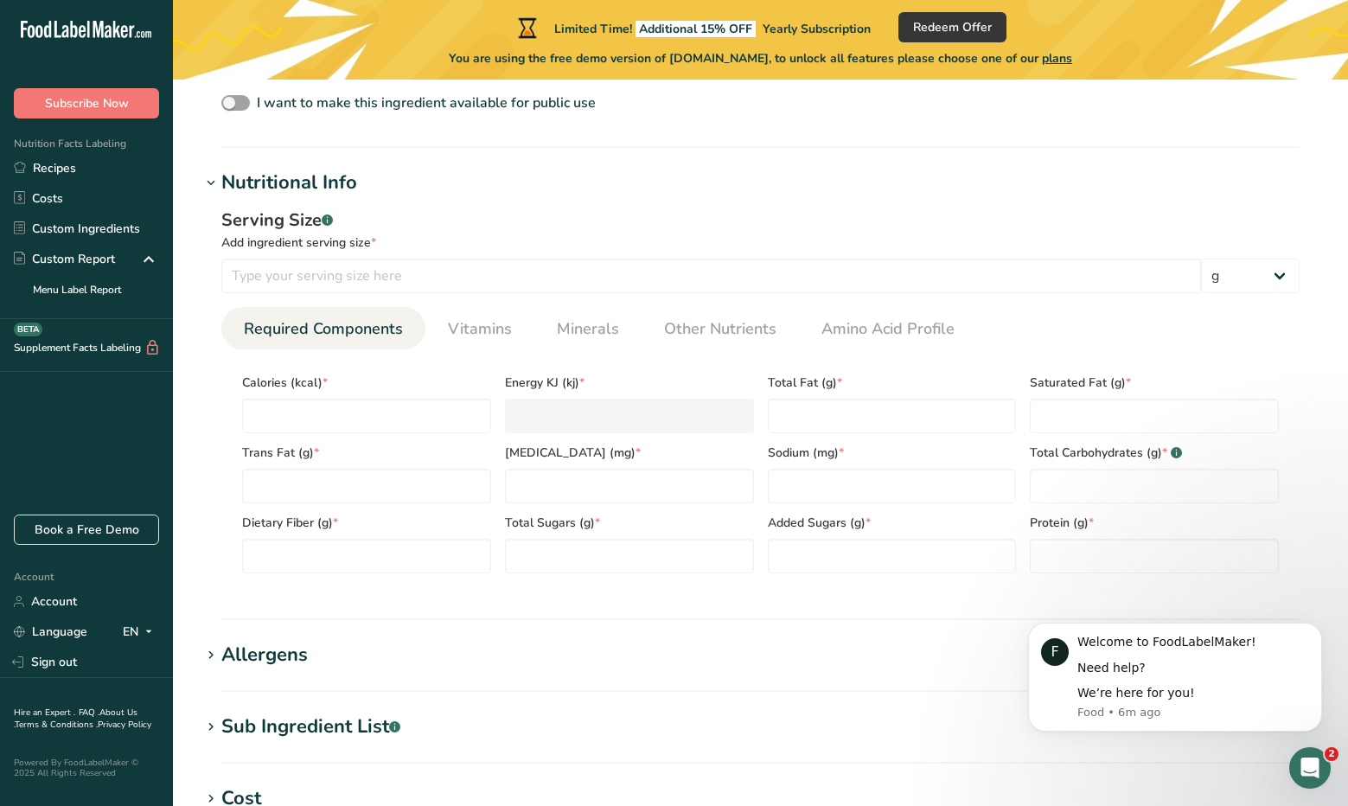
scroll to position [605, 0]
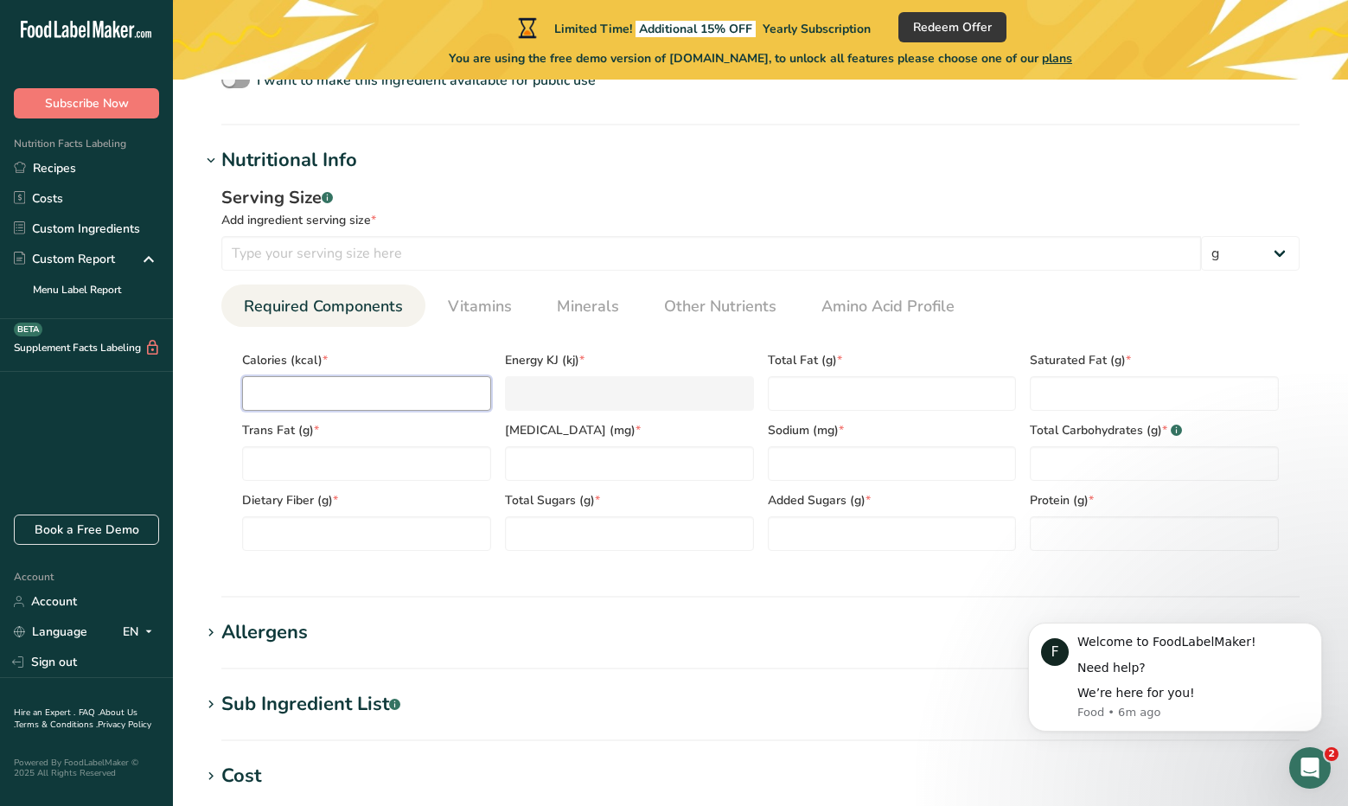
click at [401, 395] on input "number" at bounding box center [366, 393] width 249 height 35
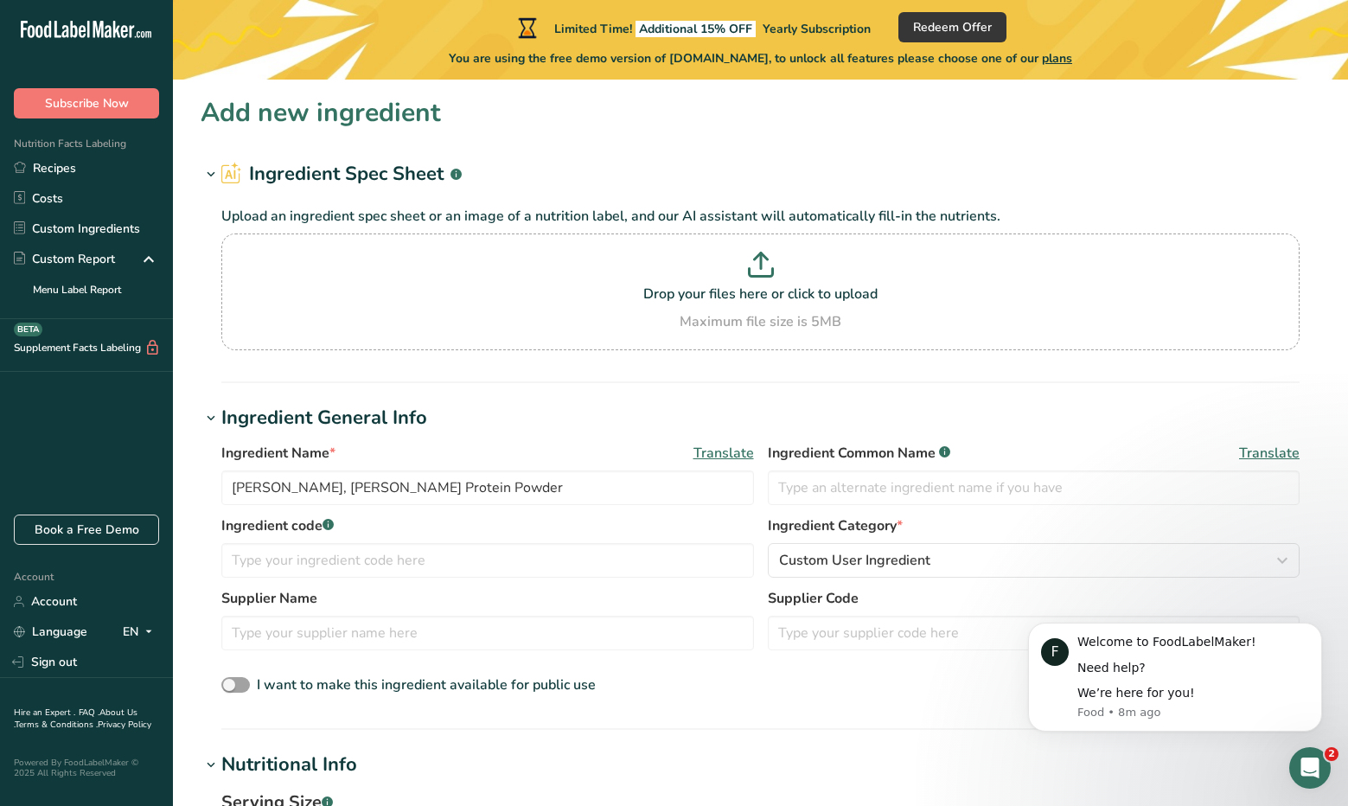
scroll to position [0, 0]
